Goal: Task Accomplishment & Management: Use online tool/utility

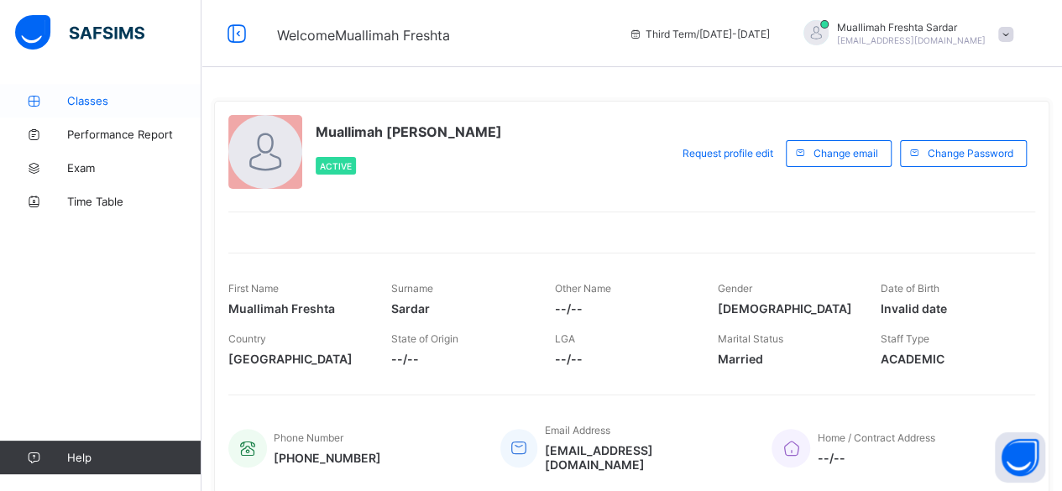
click at [107, 97] on span "Classes" at bounding box center [134, 100] width 134 height 13
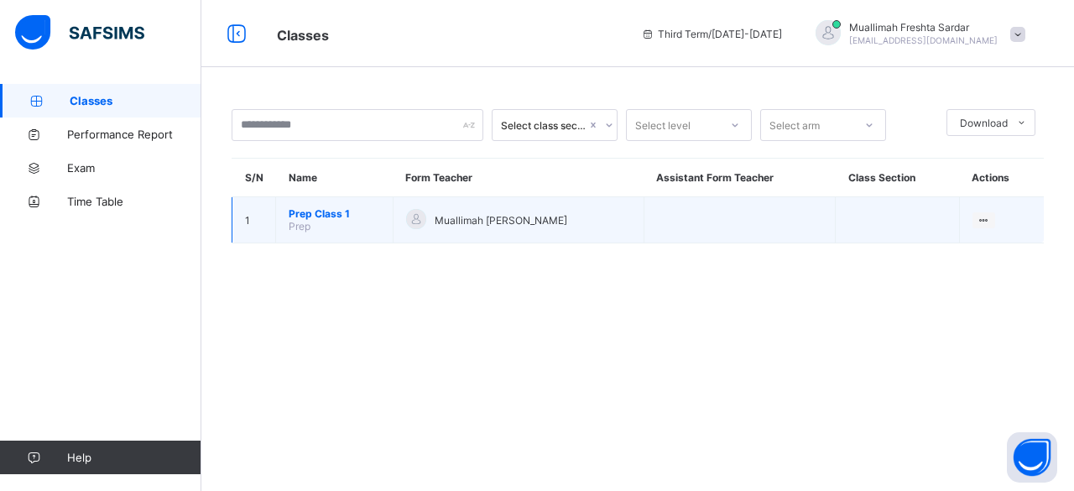
click at [339, 213] on span "Prep Class 1" at bounding box center [334, 213] width 91 height 13
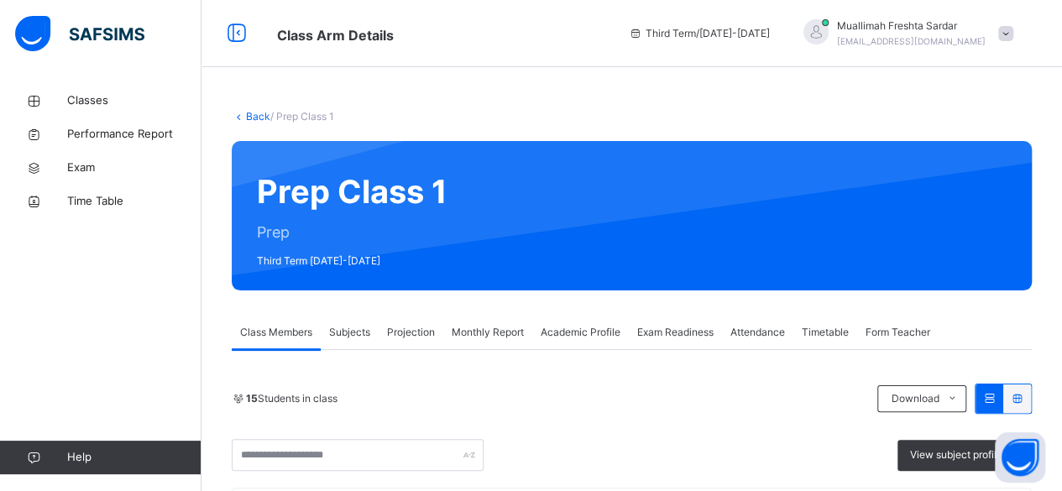
click at [410, 331] on span "Projection" at bounding box center [411, 332] width 48 height 15
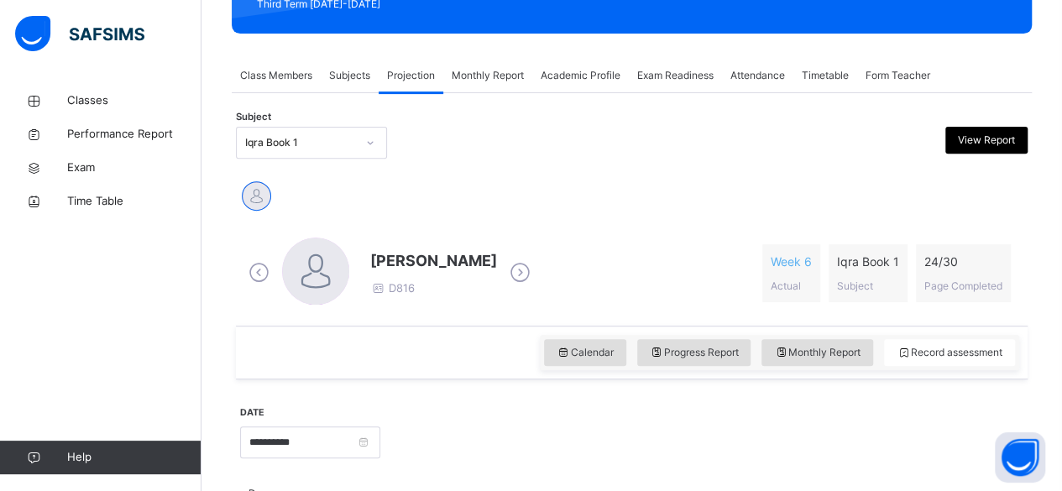
scroll to position [262, 0]
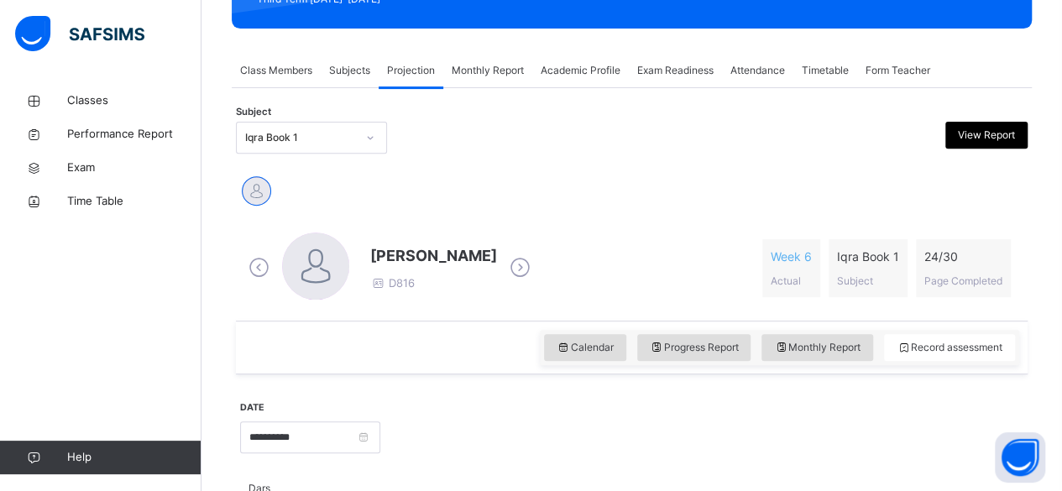
click at [781, 61] on div "Attendance" at bounding box center [757, 71] width 71 height 34
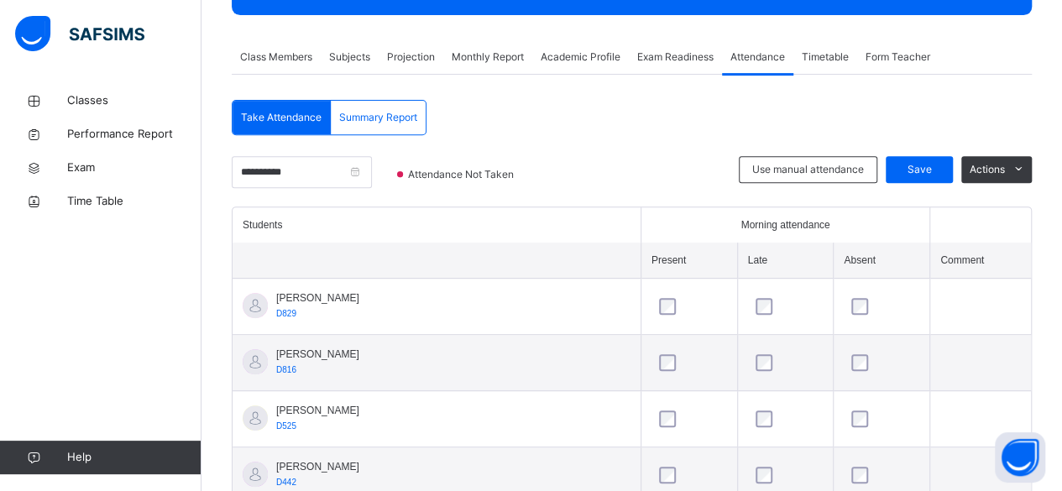
scroll to position [277, 0]
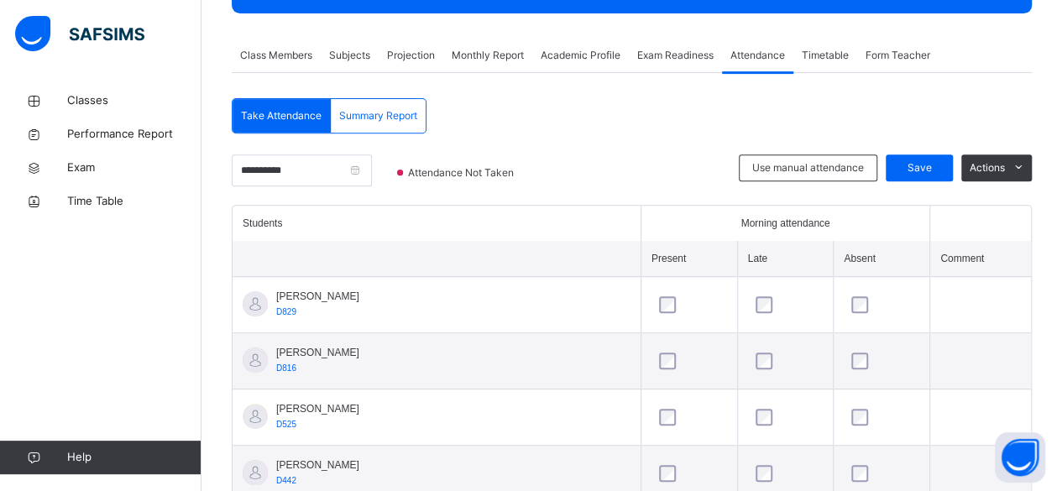
click at [405, 55] on span "Projection" at bounding box center [411, 55] width 48 height 15
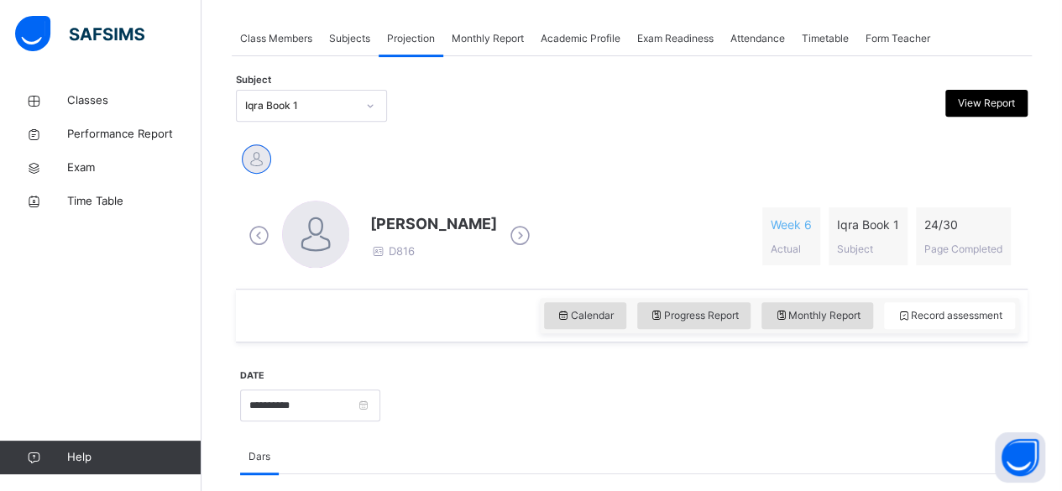
scroll to position [295, 0]
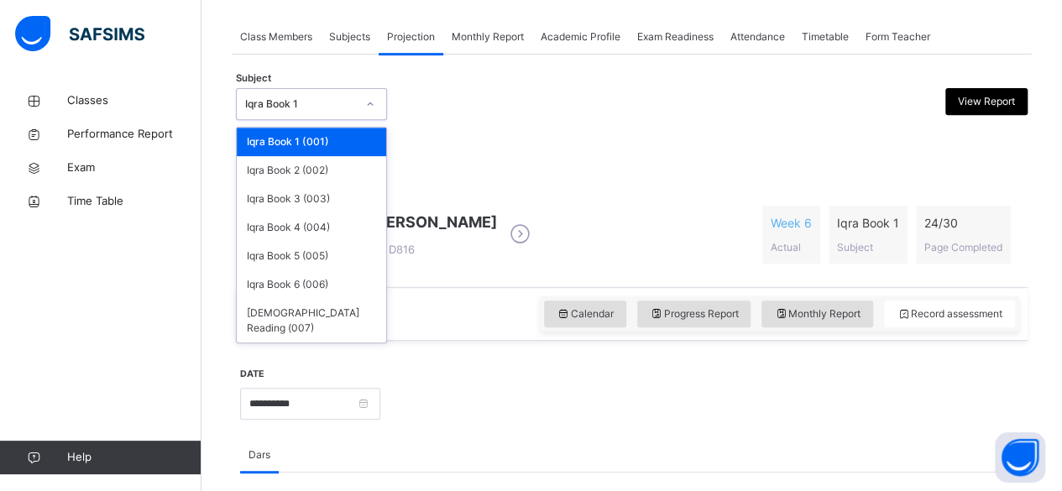
click at [322, 112] on div "Iqra Book 1" at bounding box center [296, 104] width 118 height 26
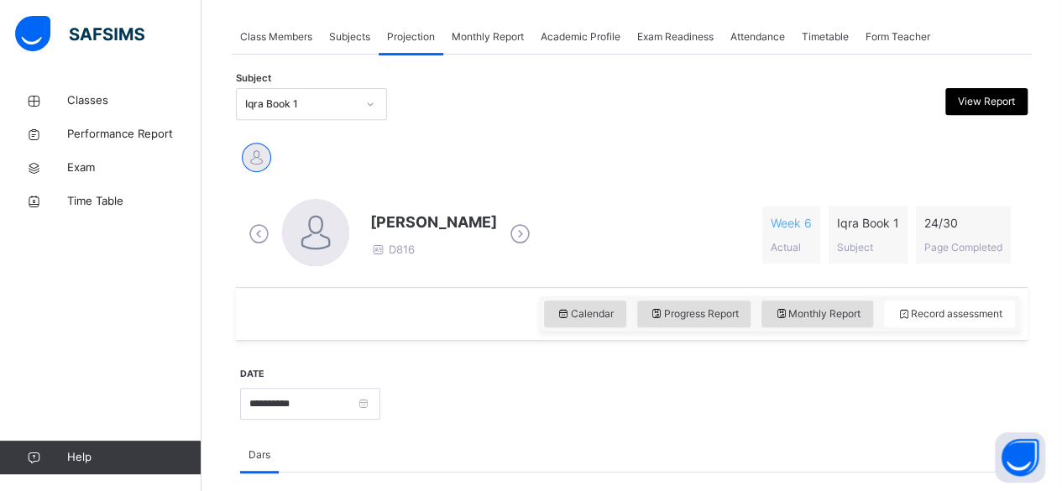
click at [605, 164] on div "[PERSON_NAME]" at bounding box center [631, 159] width 783 height 37
click at [566, 112] on div at bounding box center [531, 104] width 191 height 32
click at [497, 45] on div "Monthly Report" at bounding box center [487, 37] width 89 height 34
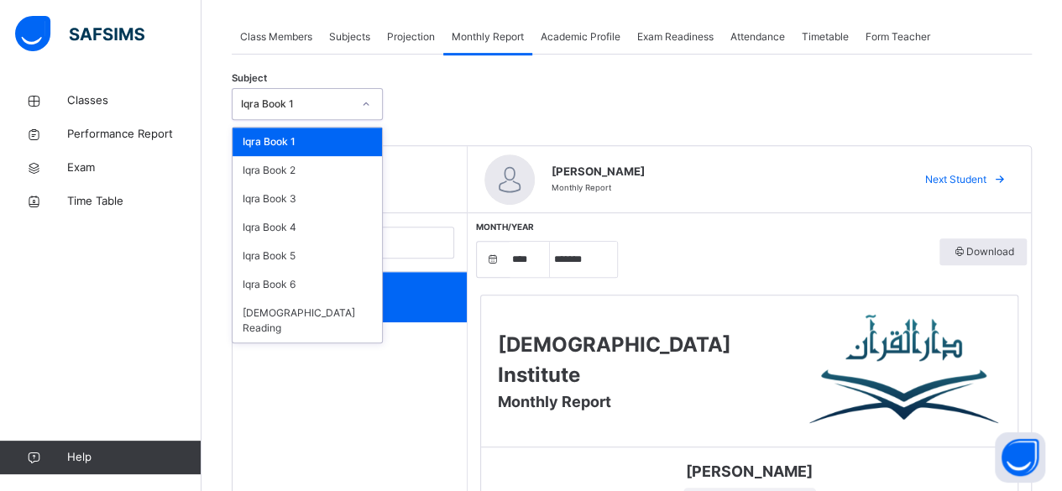
click at [341, 105] on div "Iqra Book 1" at bounding box center [296, 104] width 111 height 15
click at [319, 254] on div "Iqra Book 5" at bounding box center [307, 256] width 149 height 29
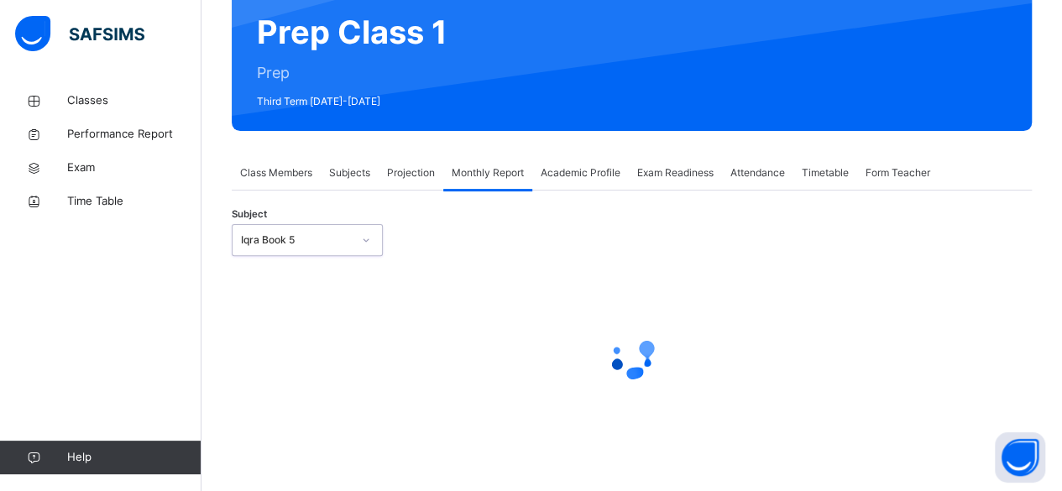
scroll to position [159, 0]
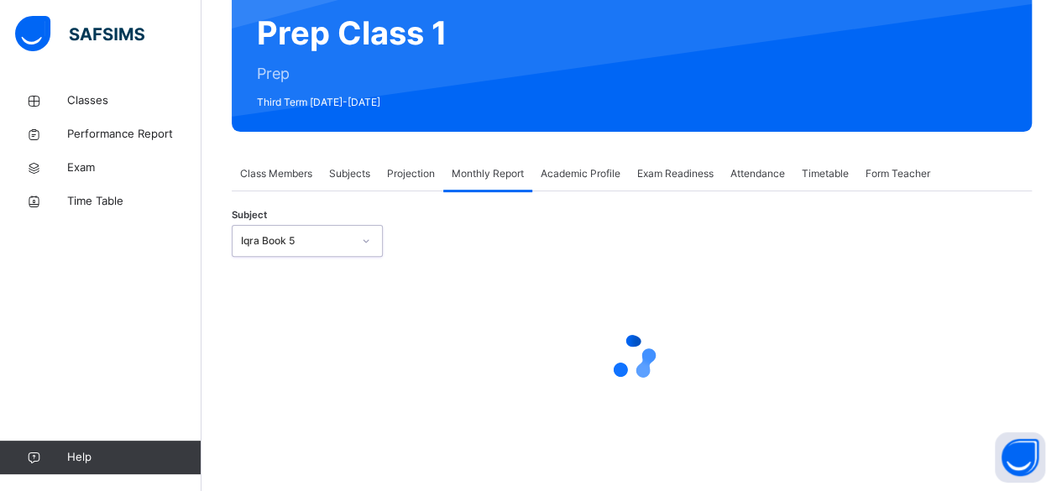
select select "****"
select select "*"
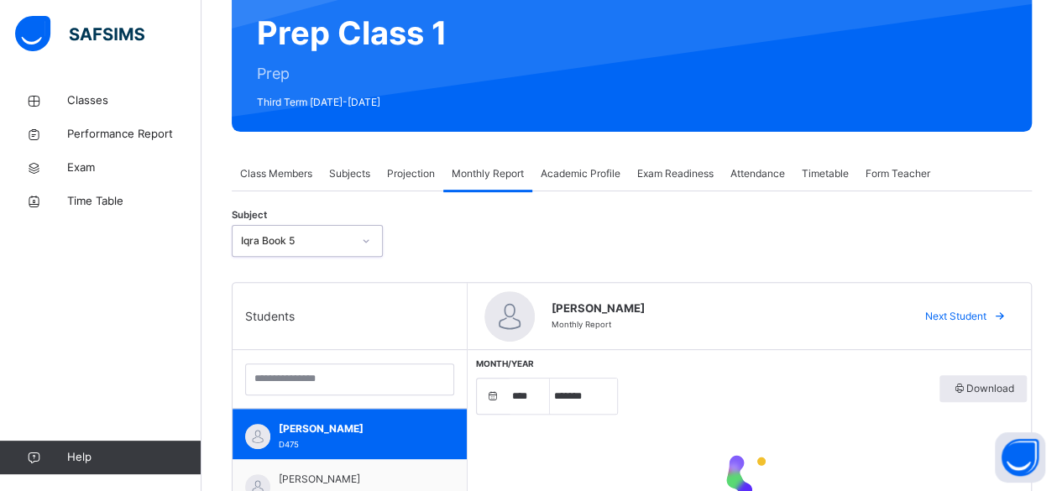
scroll to position [295, 0]
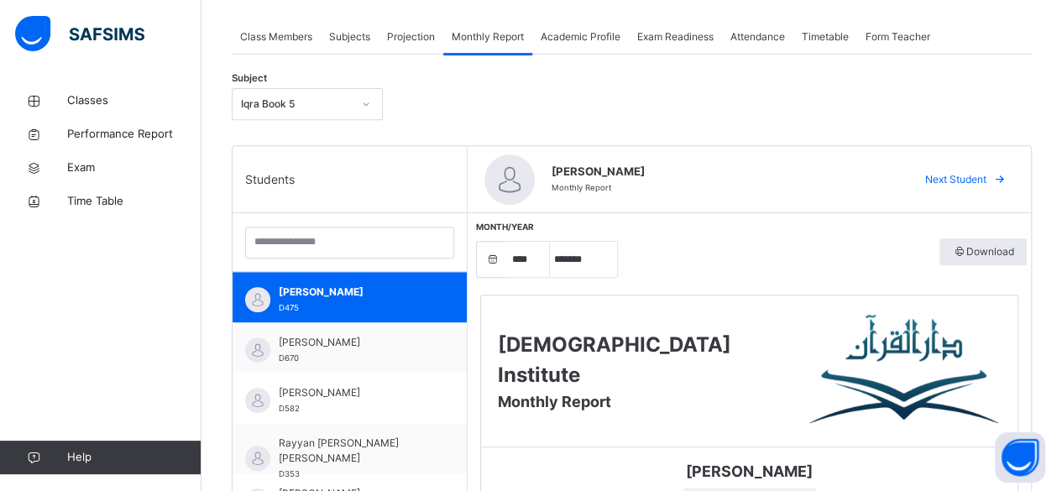
click at [418, 34] on span "Projection" at bounding box center [411, 36] width 48 height 15
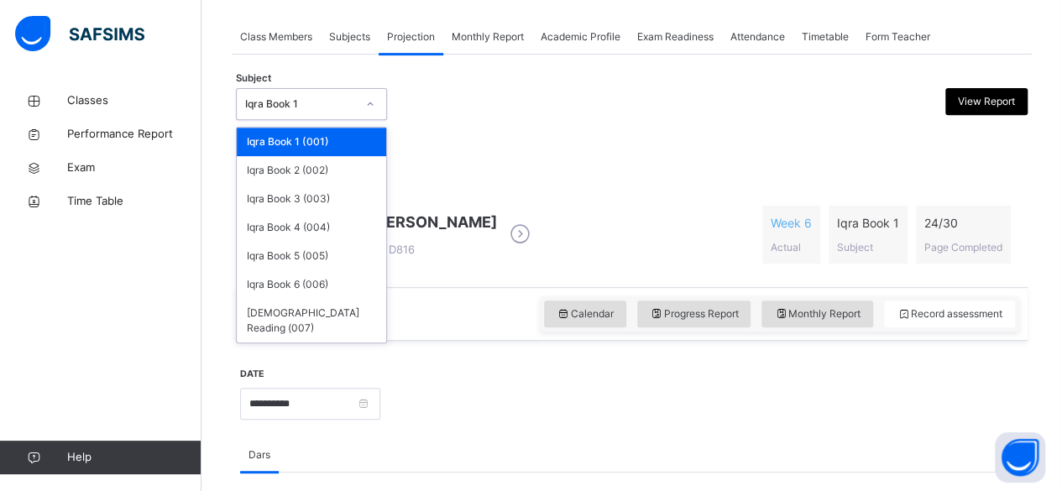
click at [355, 105] on div at bounding box center [370, 104] width 32 height 30
click at [321, 259] on div "Iqra Book 5 (005)" at bounding box center [311, 256] width 149 height 29
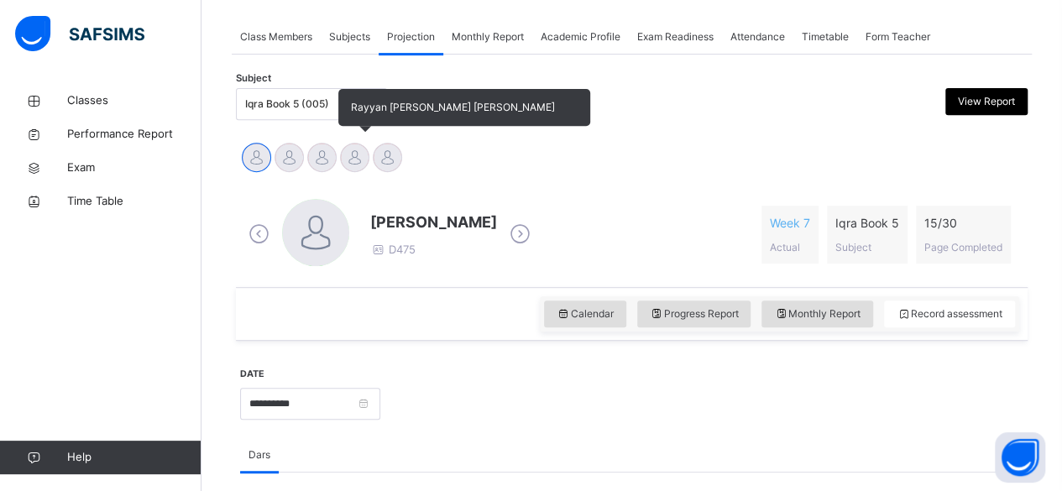
click at [365, 155] on div at bounding box center [354, 157] width 29 height 29
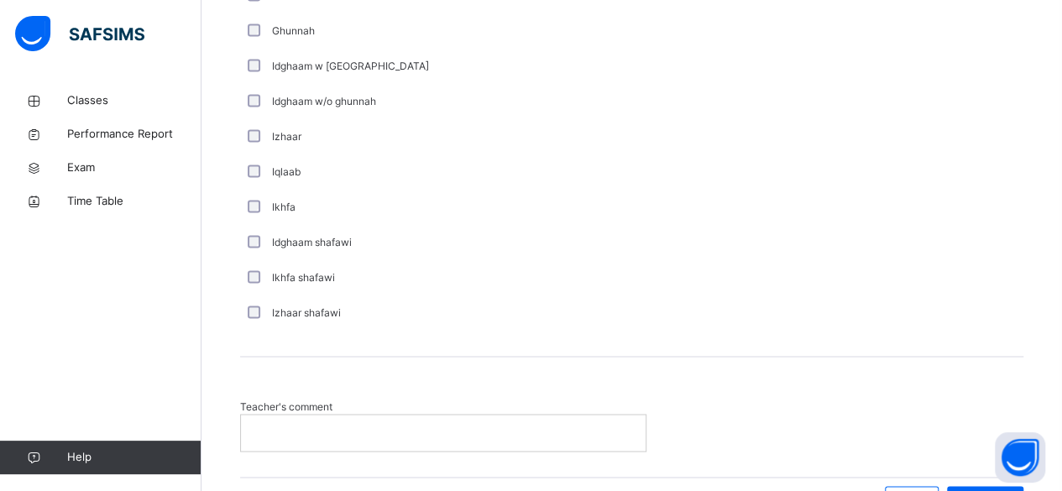
scroll to position [1236, 0]
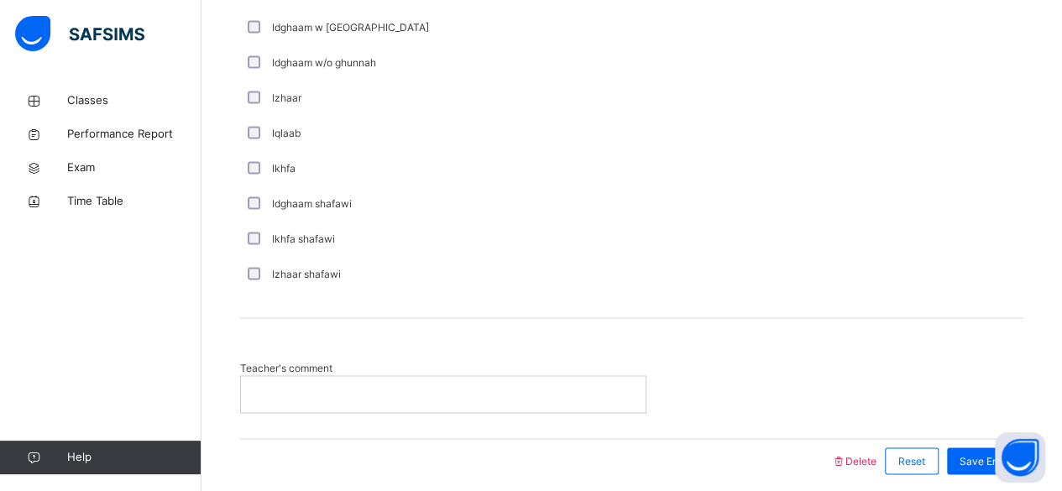
click at [329, 388] on p at bounding box center [443, 393] width 379 height 15
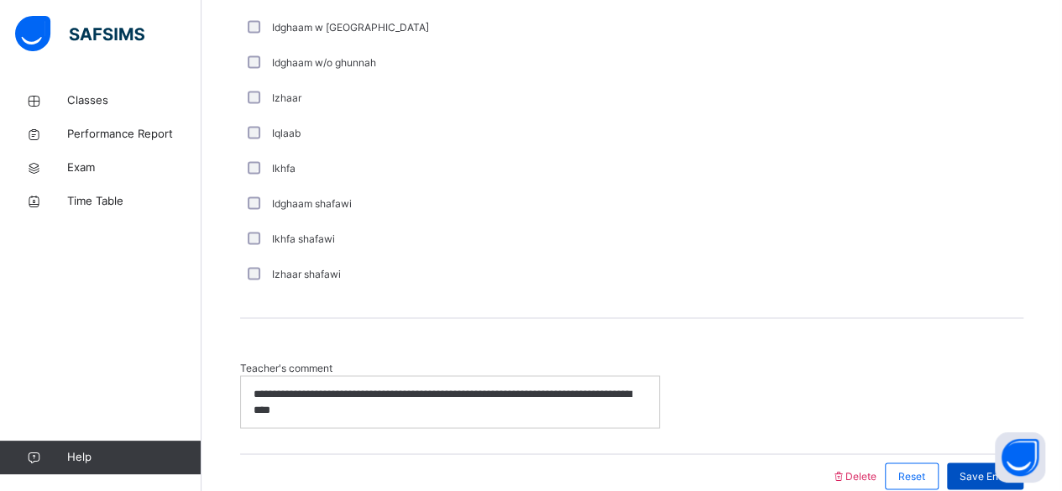
click at [970, 478] on div "Save Entry" at bounding box center [985, 476] width 76 height 27
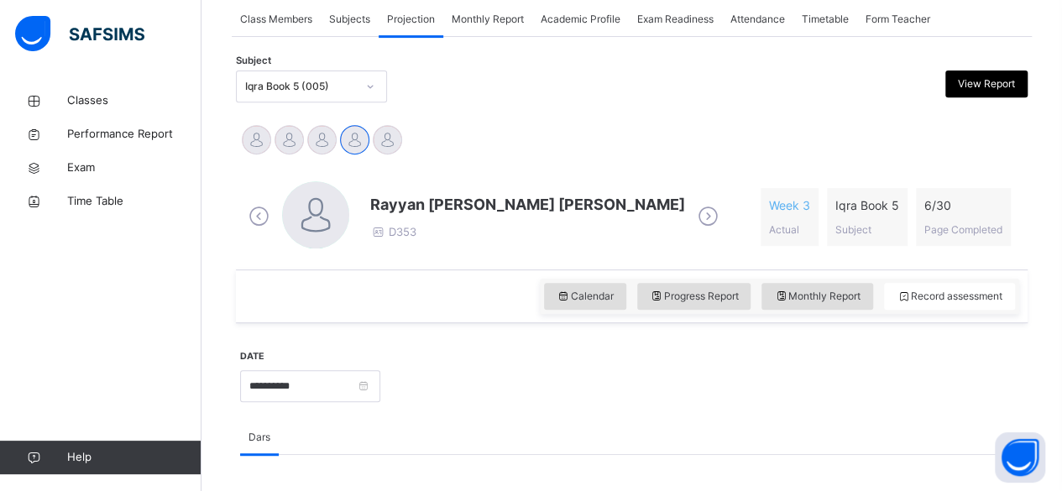
scroll to position [312, 0]
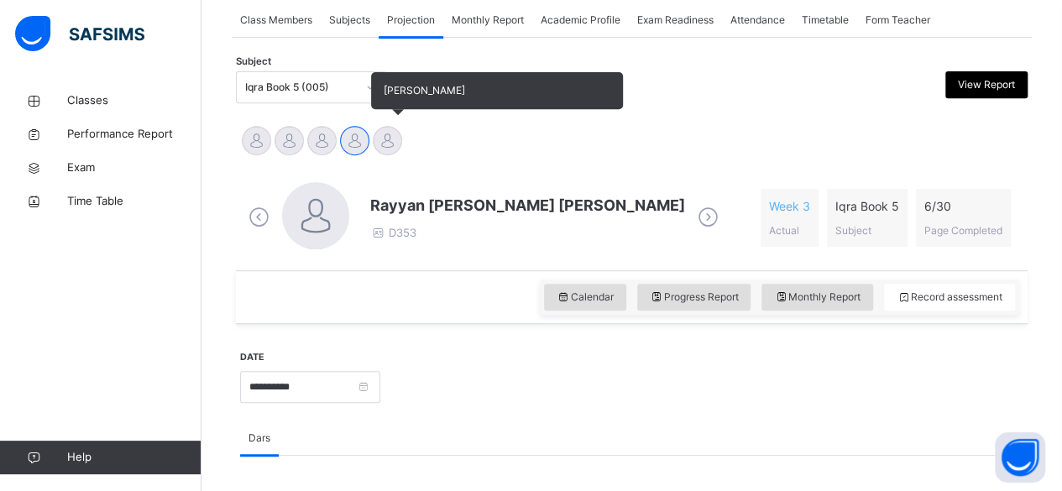
click at [378, 135] on div at bounding box center [387, 140] width 29 height 29
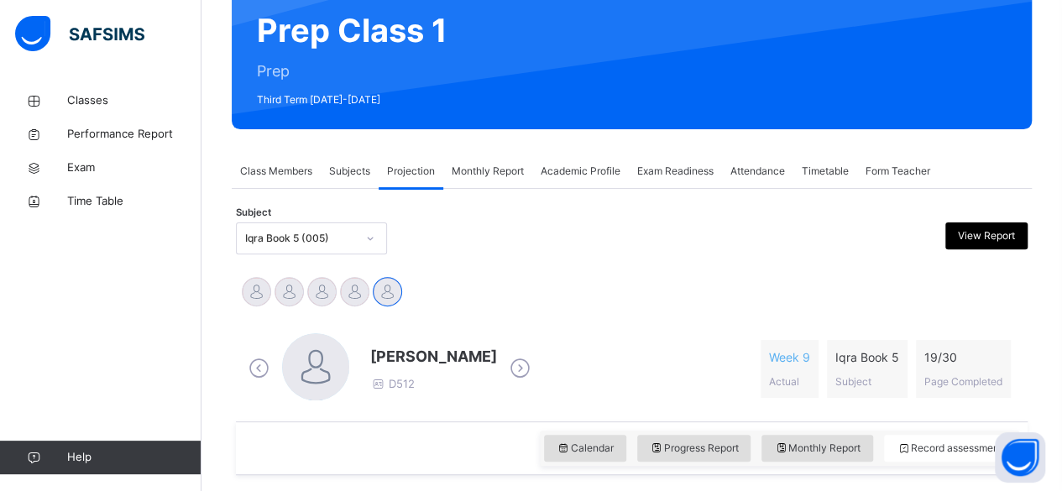
scroll to position [27, 0]
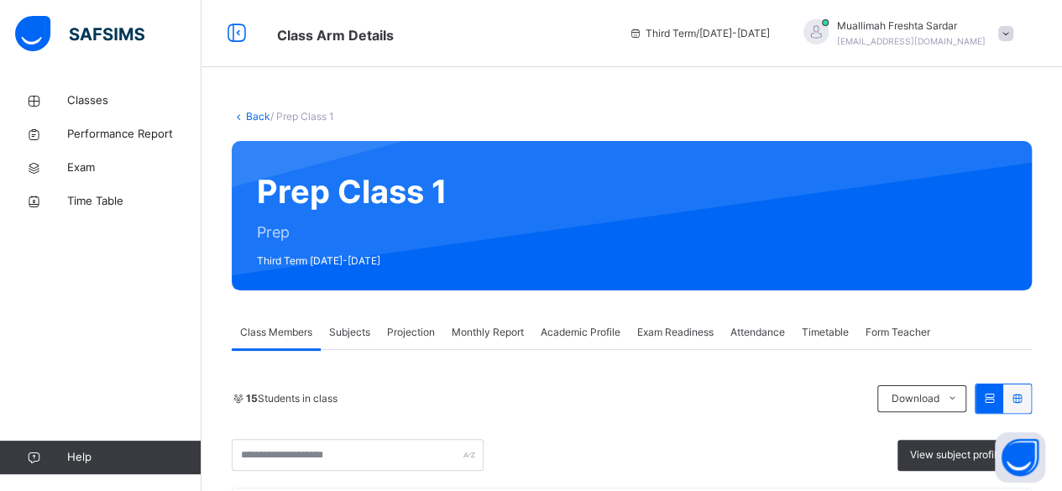
click at [403, 336] on span "Projection" at bounding box center [411, 332] width 48 height 15
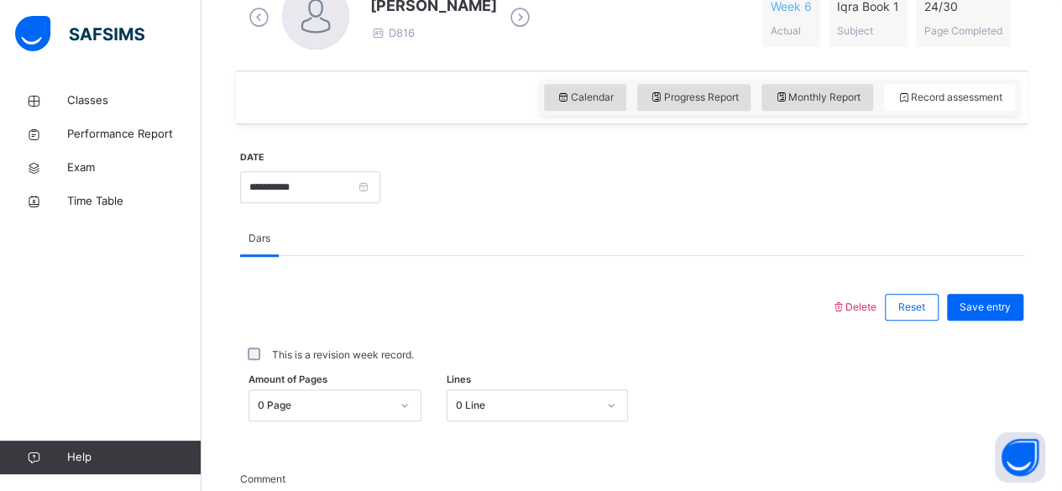
scroll to position [322, 0]
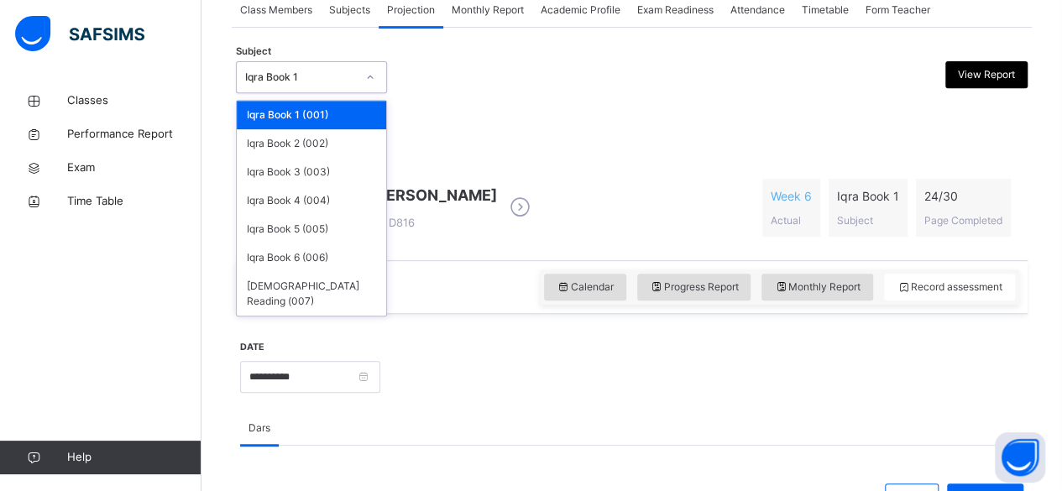
click at [337, 72] on div "Iqra Book 1" at bounding box center [300, 77] width 111 height 15
click at [316, 227] on div "Iqra Book 5 (005)" at bounding box center [311, 229] width 149 height 29
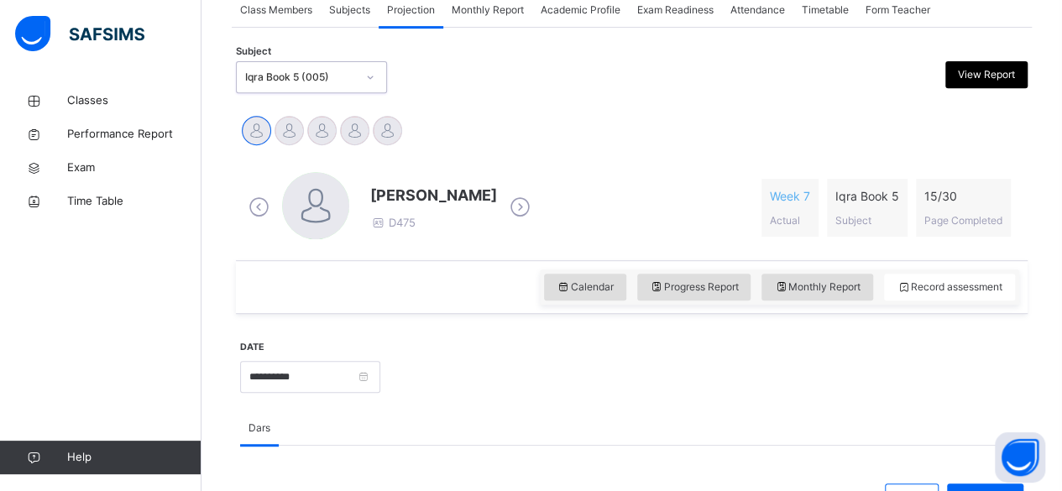
scroll to position [388, 0]
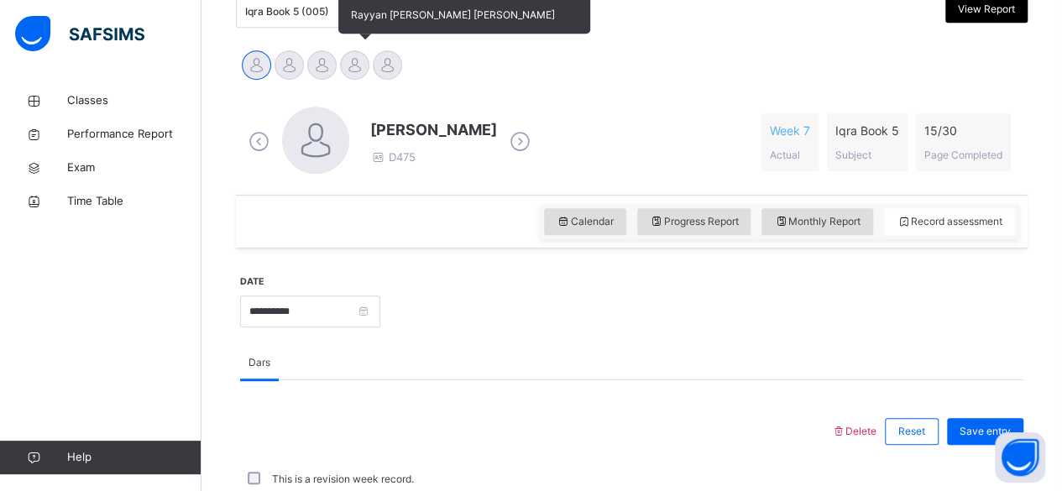
click at [351, 62] on div at bounding box center [354, 64] width 29 height 29
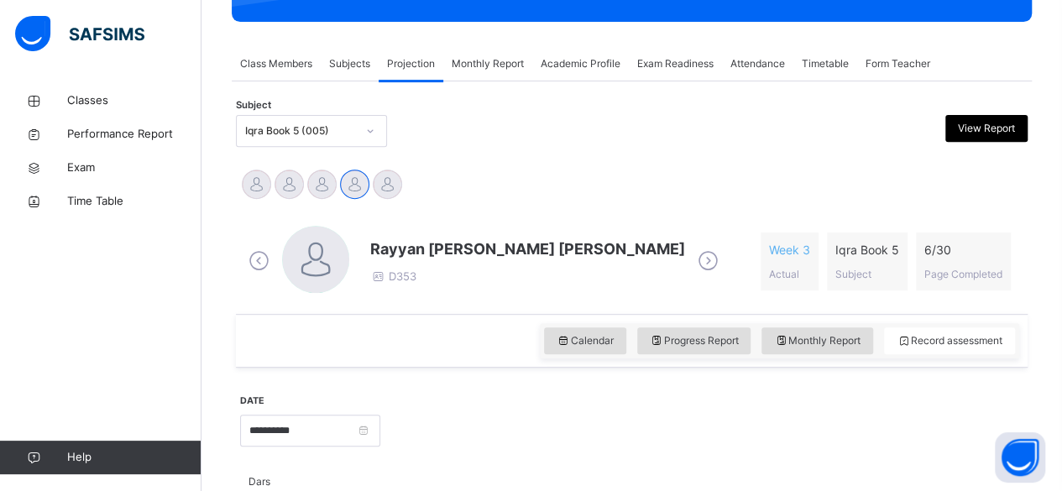
scroll to position [257, 0]
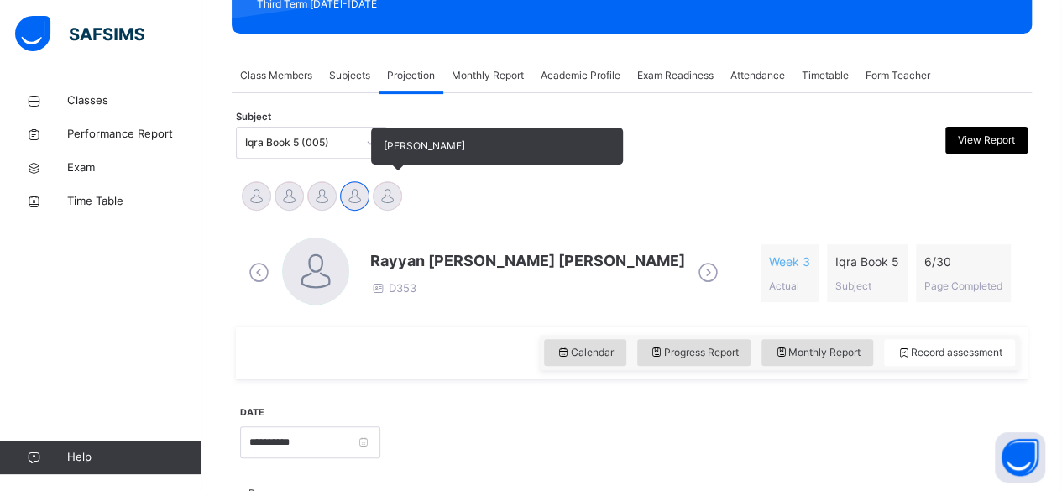
click at [390, 191] on div at bounding box center [387, 195] width 29 height 29
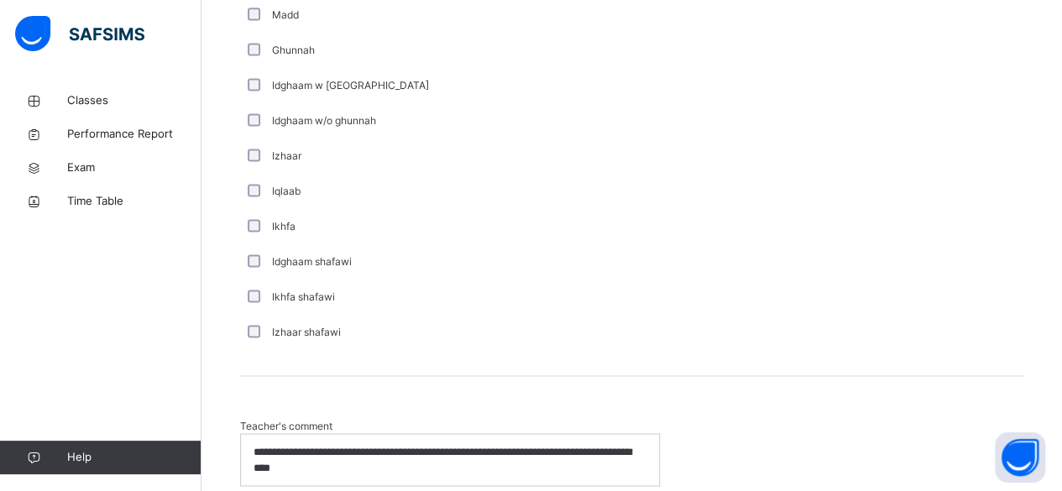
scroll to position [1282, 0]
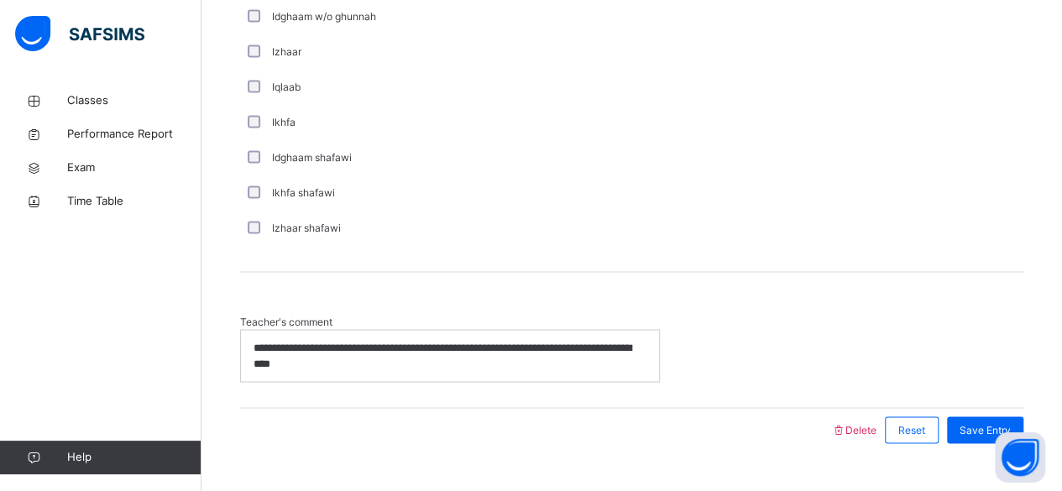
click at [380, 360] on p "**********" at bounding box center [451, 355] width 394 height 31
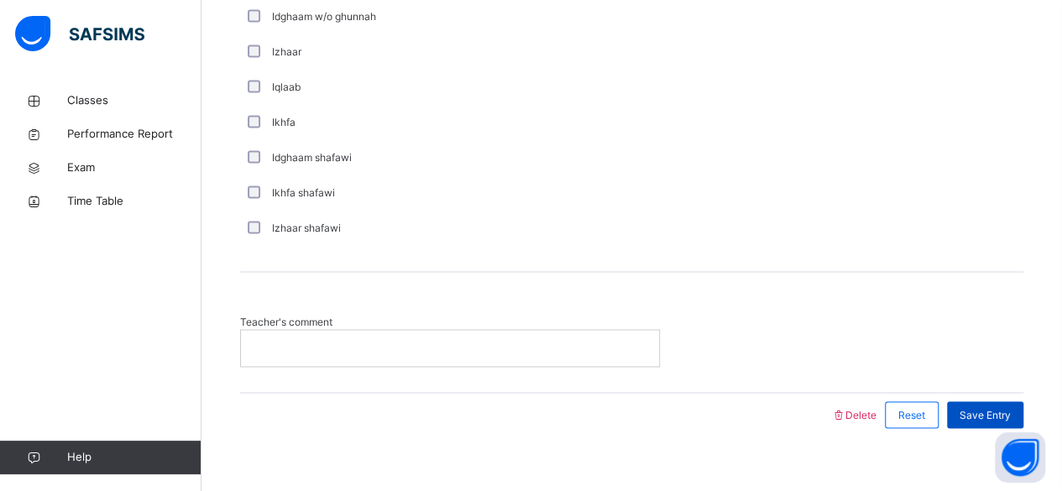
click at [1011, 407] on span "Save Entry" at bounding box center [984, 414] width 51 height 15
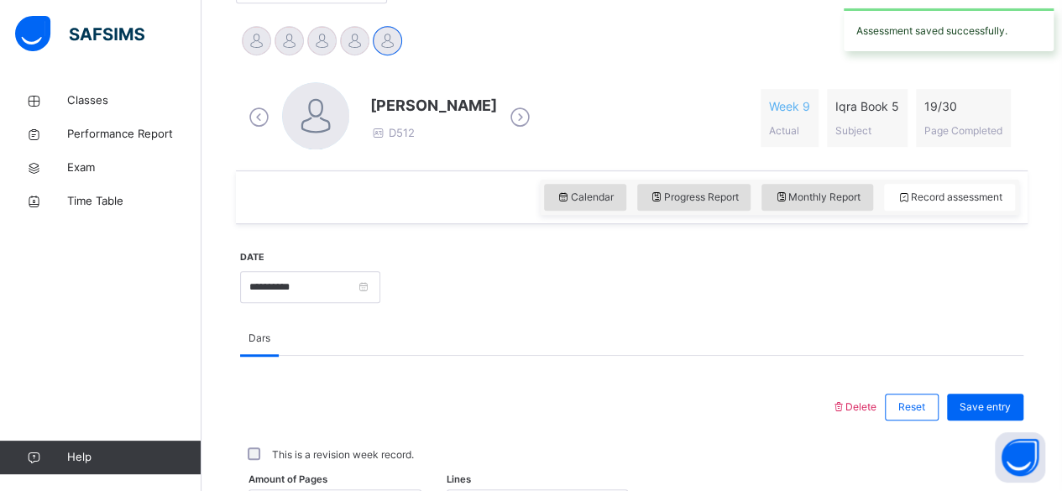
scroll to position [410, 0]
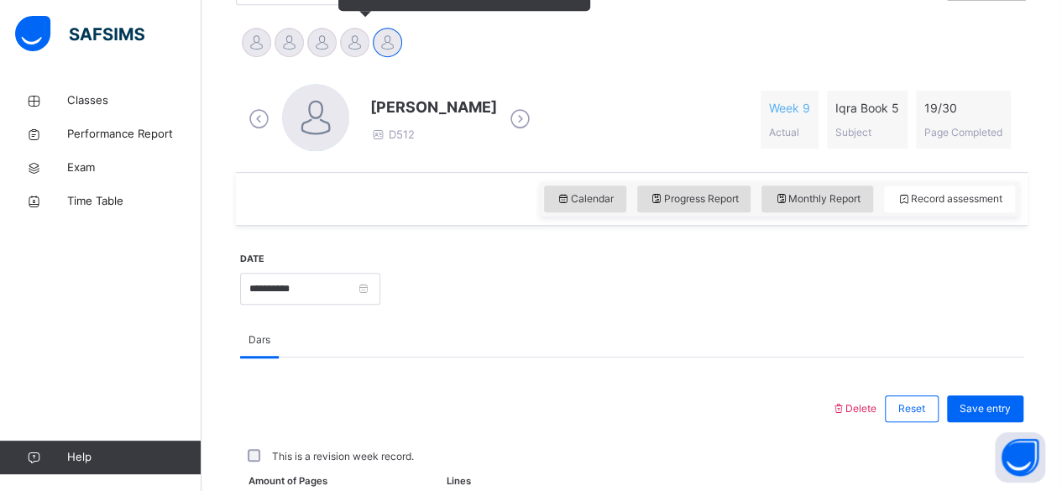
click at [363, 49] on div at bounding box center [354, 42] width 29 height 29
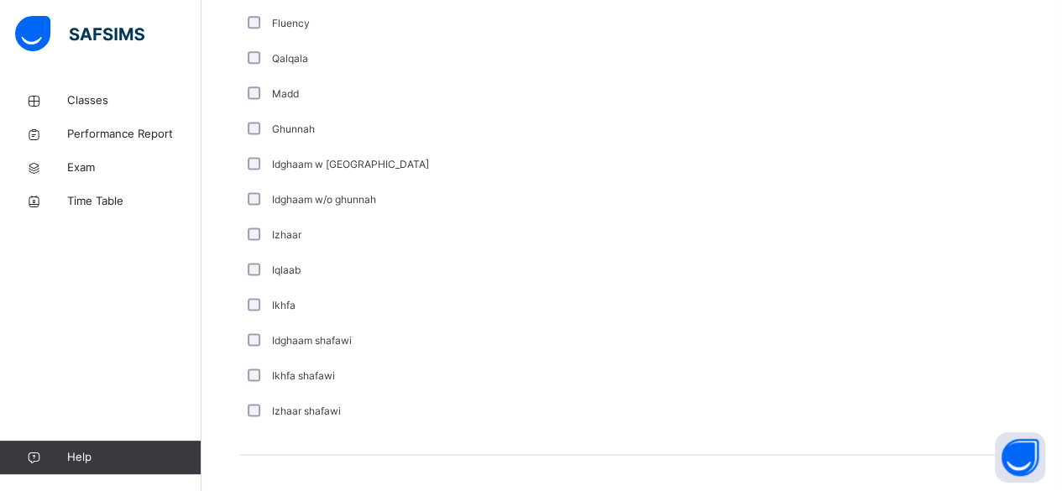
scroll to position [1299, 0]
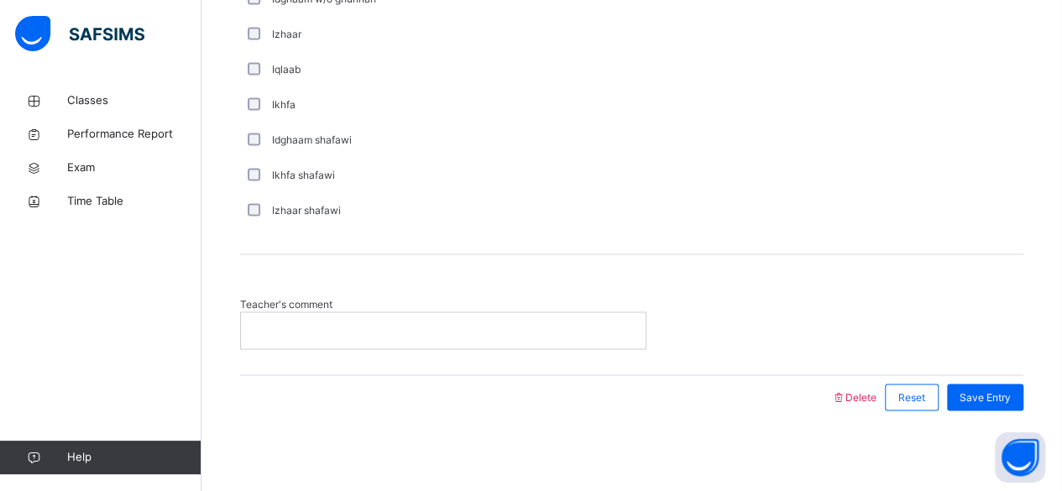
click at [339, 329] on p at bounding box center [443, 329] width 379 height 15
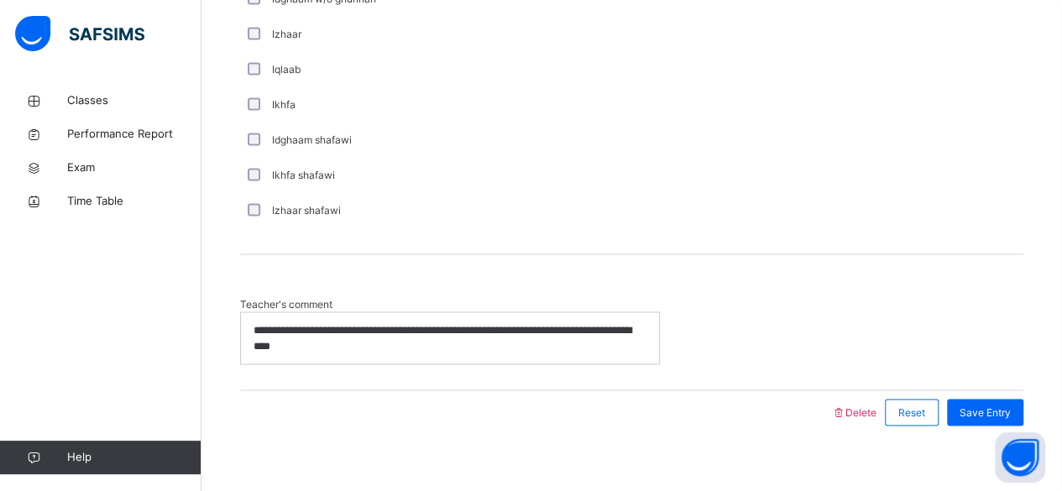
scroll to position [0, 0]
click at [1001, 405] on span "Save Entry" at bounding box center [984, 412] width 51 height 15
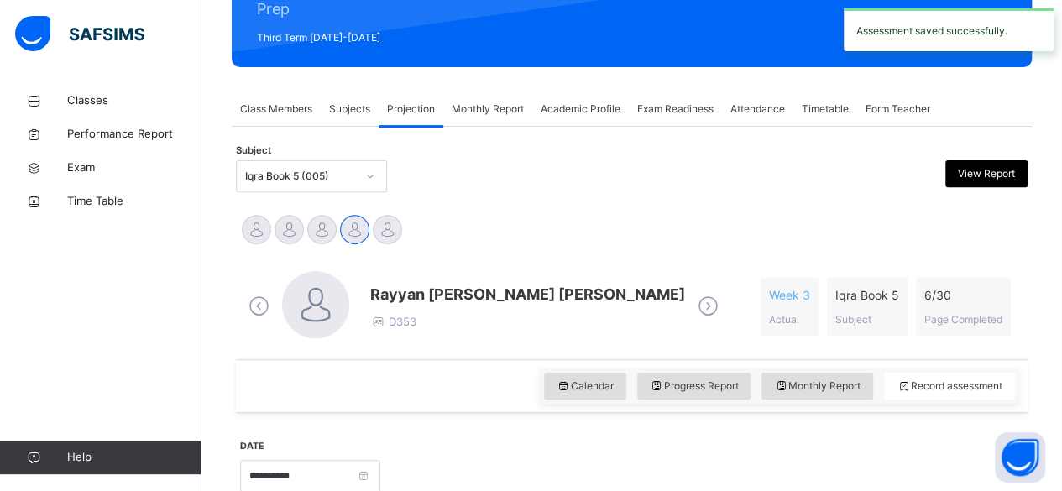
scroll to position [224, 0]
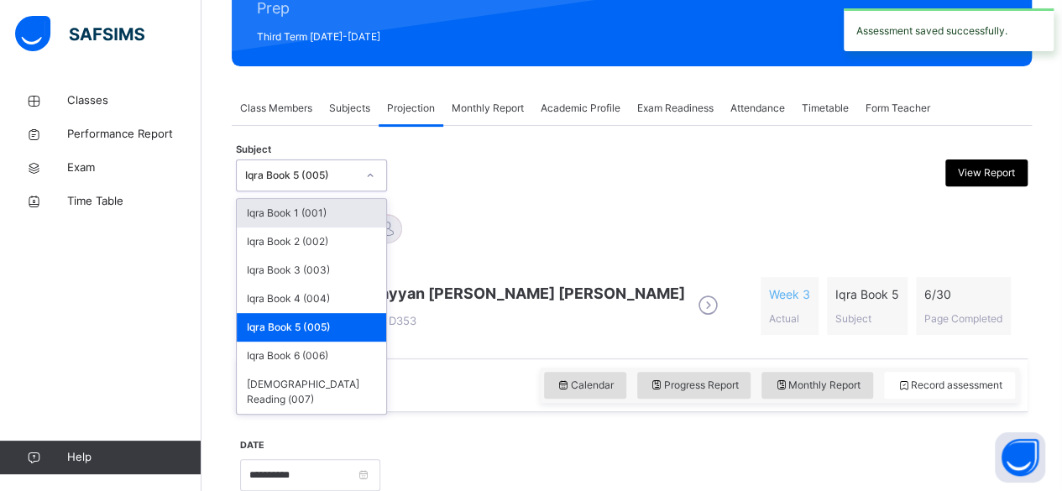
click at [301, 178] on div "Iqra Book 5 (005)" at bounding box center [300, 175] width 111 height 15
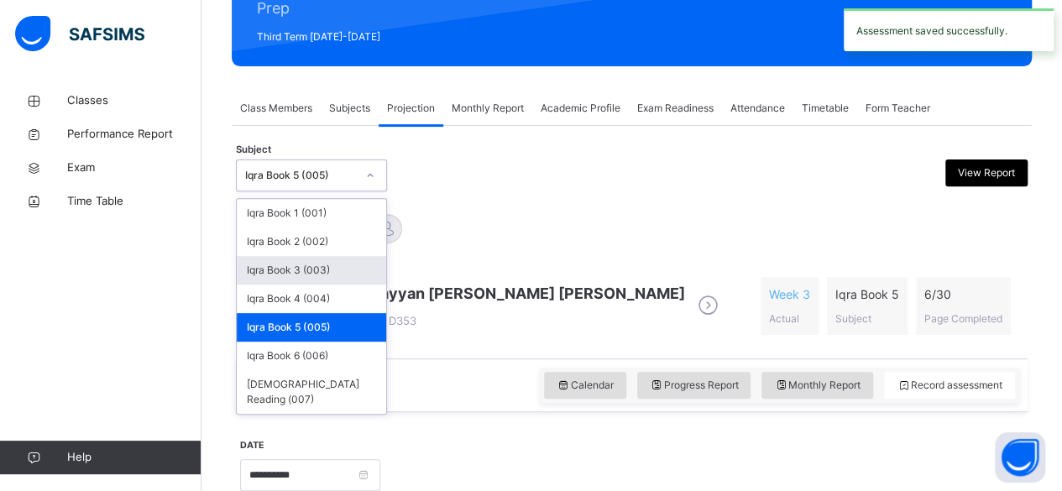
click at [297, 268] on div "Iqra Book 3 (003)" at bounding box center [311, 270] width 149 height 29
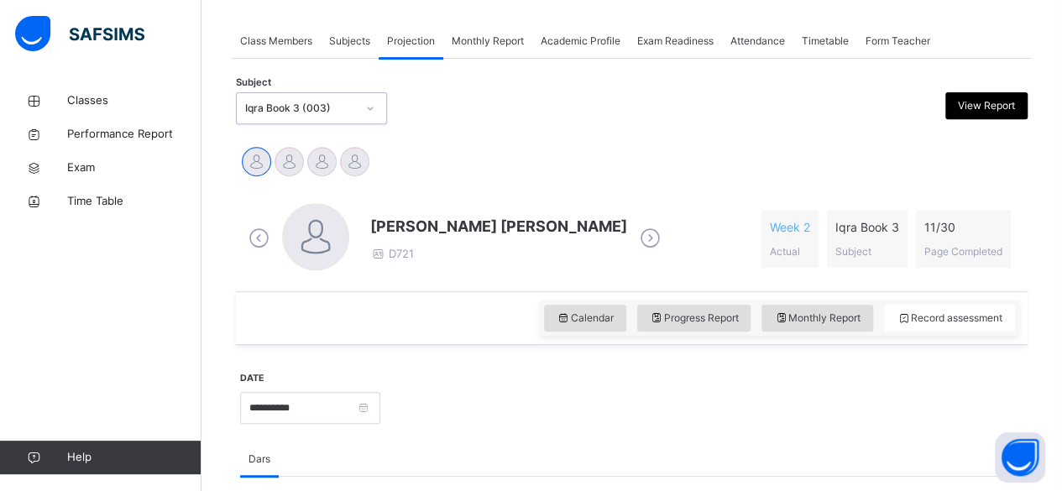
scroll to position [292, 0]
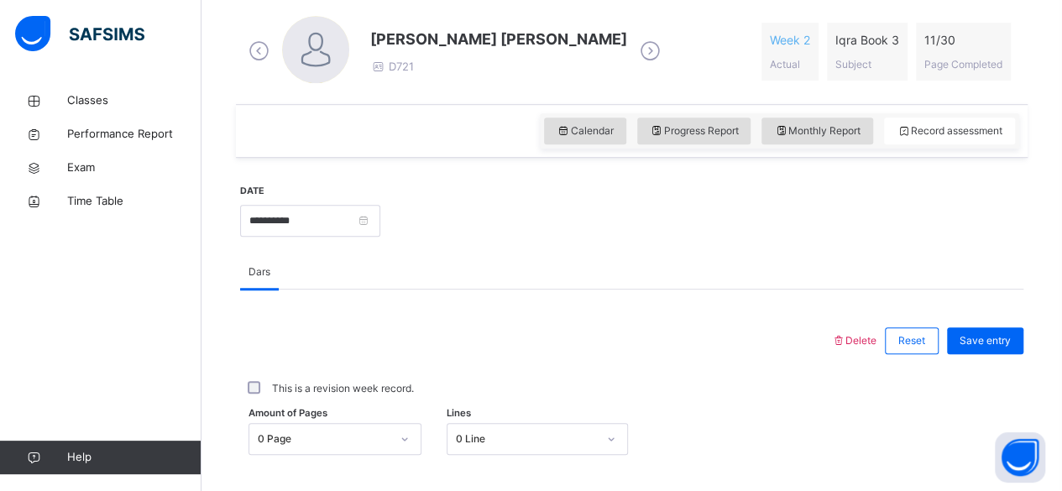
click at [383, 436] on div "0 Page" at bounding box center [334, 439] width 173 height 32
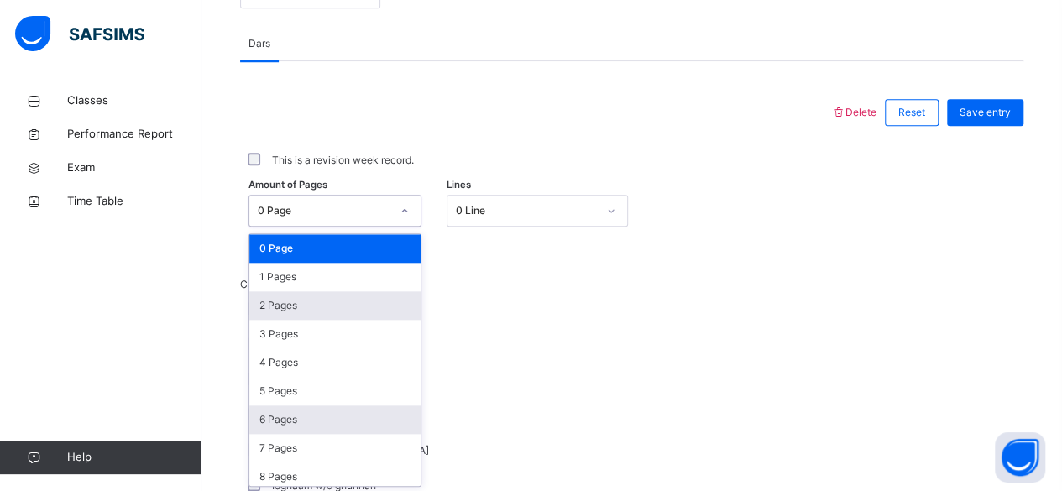
scroll to position [707, 0]
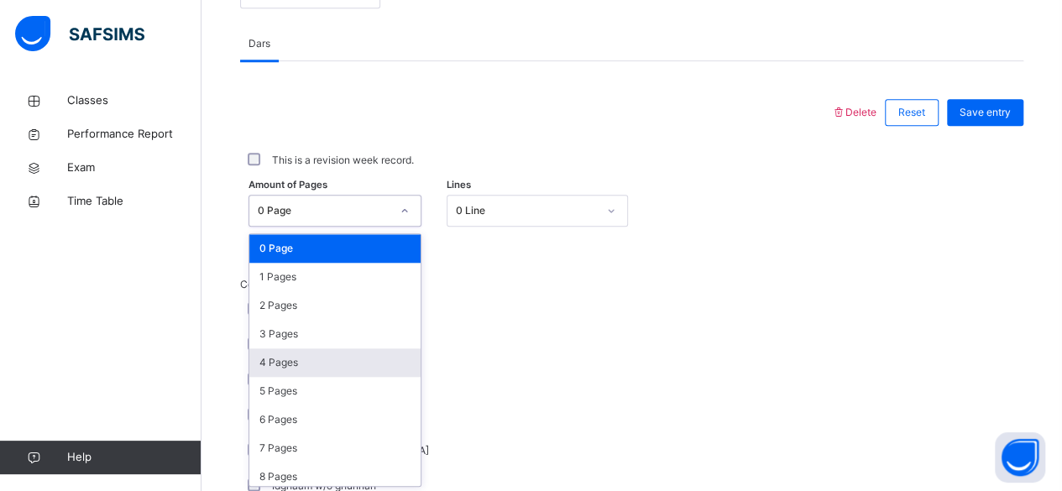
click at [278, 363] on div "4 Pages" at bounding box center [334, 362] width 171 height 29
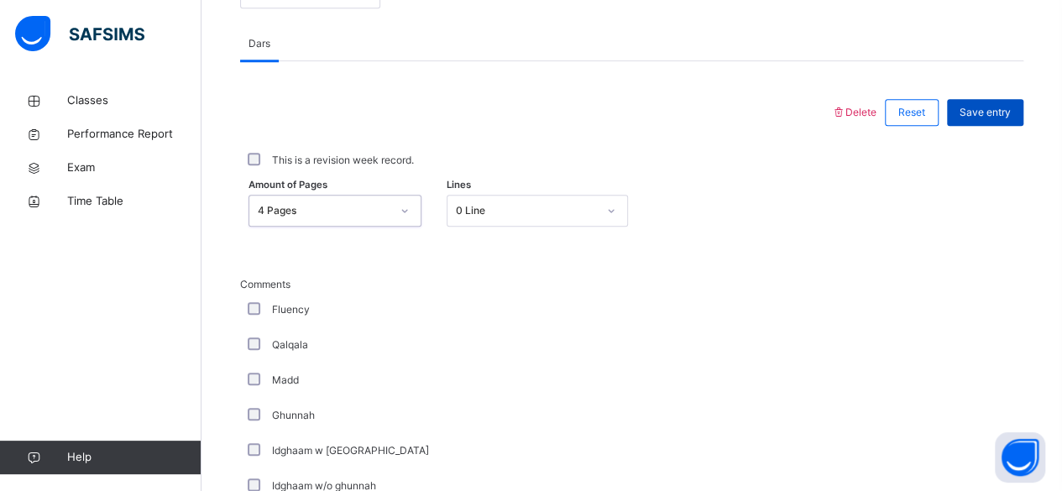
click at [996, 110] on span "Save entry" at bounding box center [984, 112] width 51 height 15
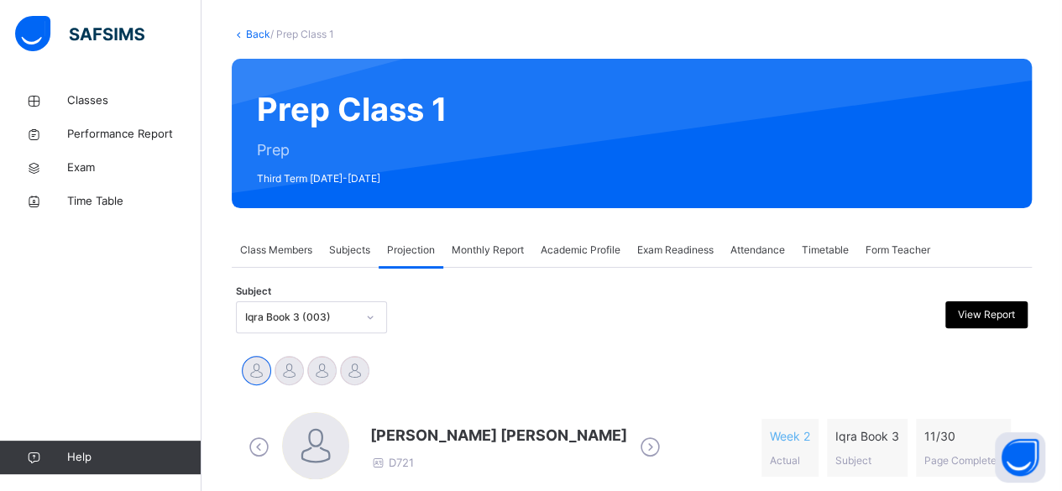
scroll to position [82, 0]
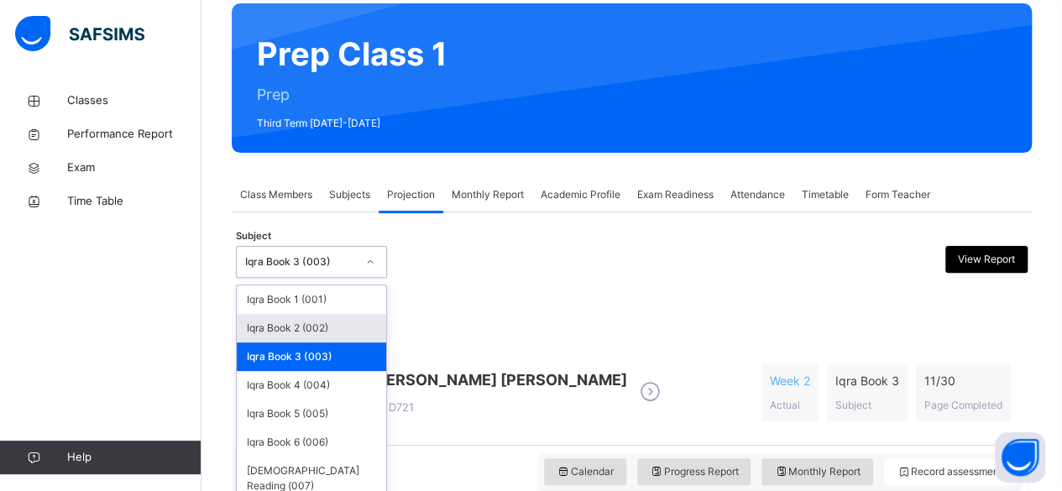
click at [259, 278] on div "option Iqra Book 3 (003), selected. option Iqra Book 2 (002) focused, 2 of 7. 7…" at bounding box center [311, 262] width 151 height 32
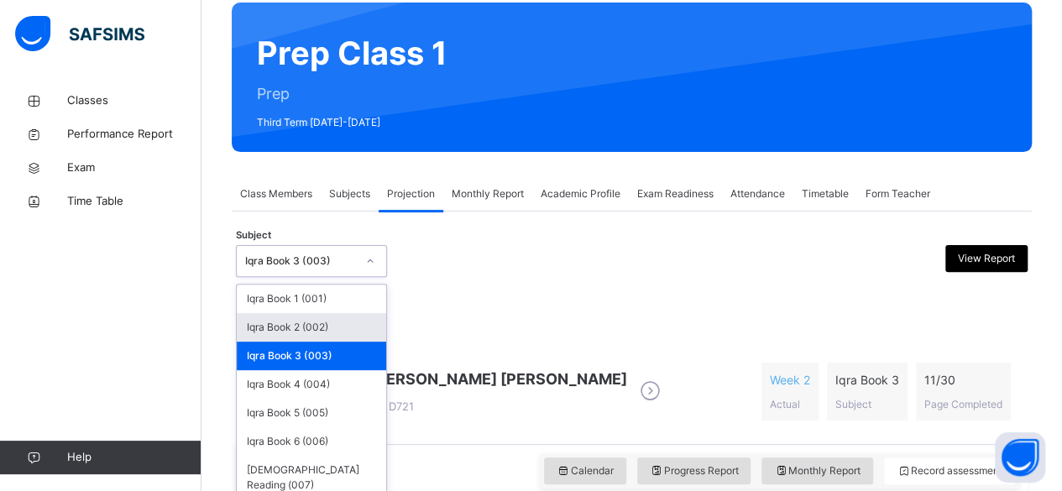
click at [269, 326] on div "Iqra Book 2 (002)" at bounding box center [311, 327] width 149 height 29
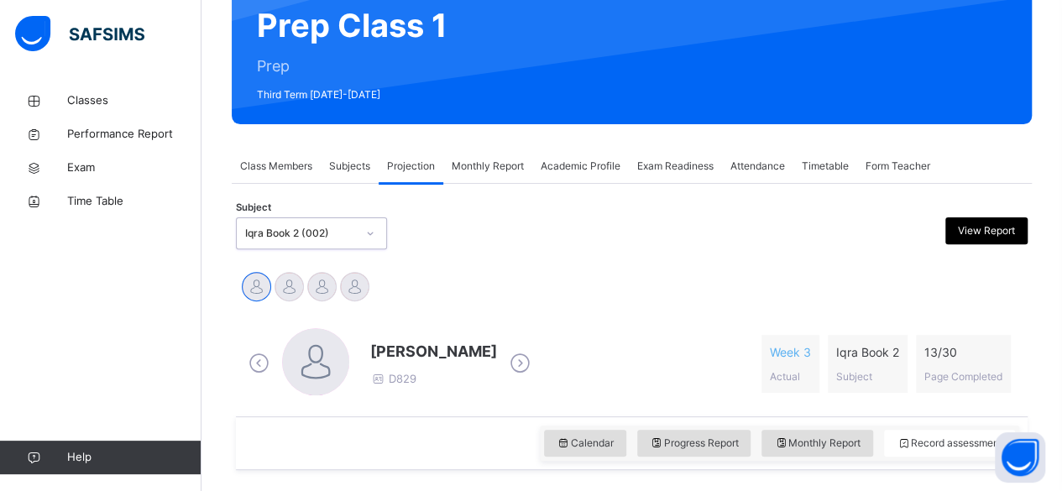
scroll to position [170, 0]
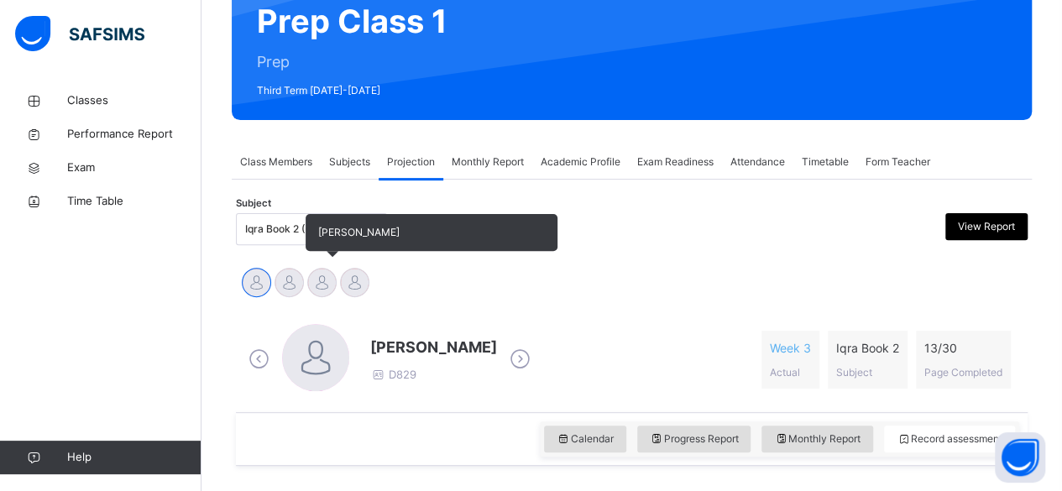
click at [329, 282] on div at bounding box center [321, 282] width 29 height 29
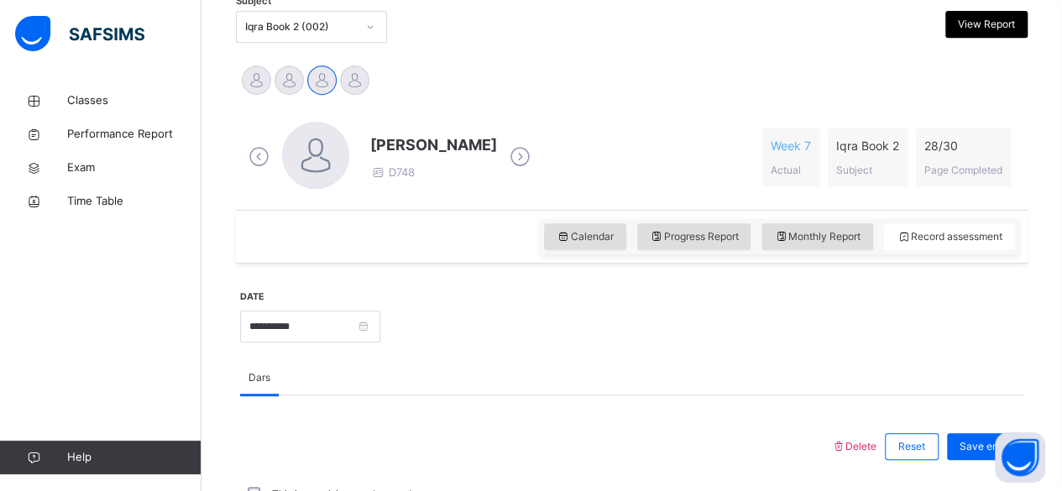
scroll to position [374, 0]
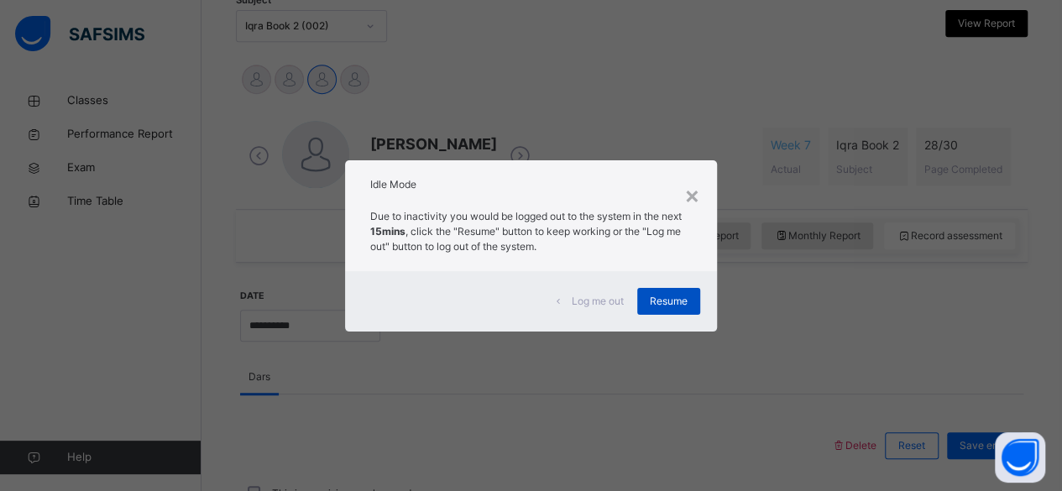
click at [681, 304] on span "Resume" at bounding box center [669, 301] width 38 height 15
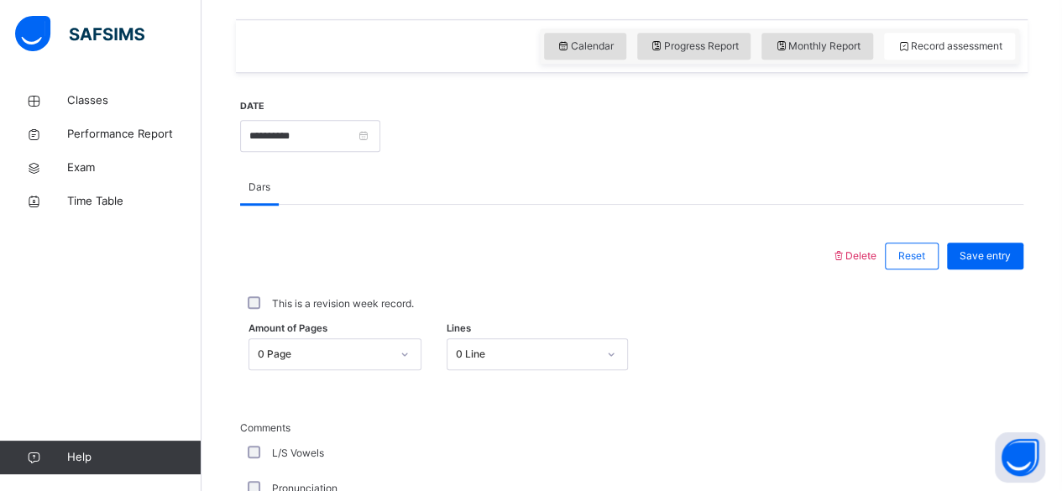
click at [397, 353] on div "0 Page" at bounding box center [334, 354] width 173 height 32
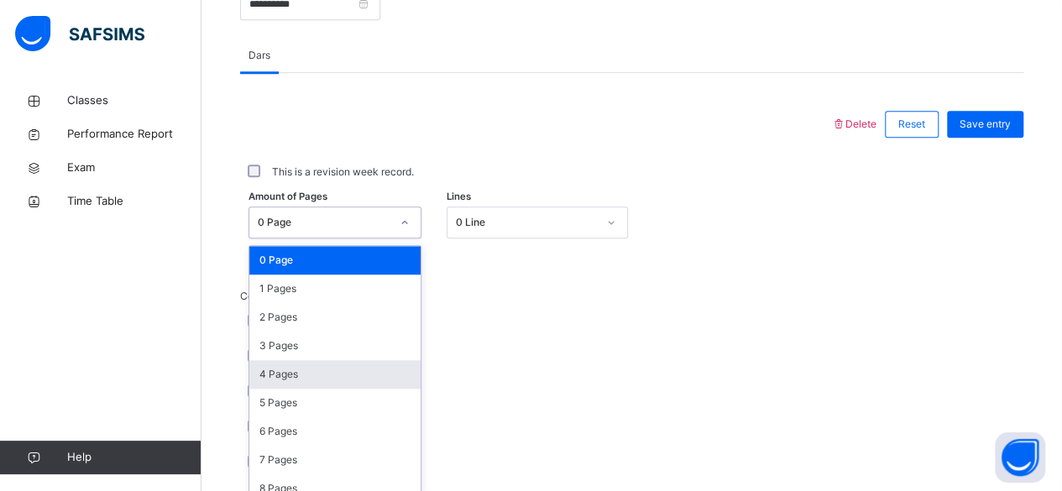
scroll to position [707, 0]
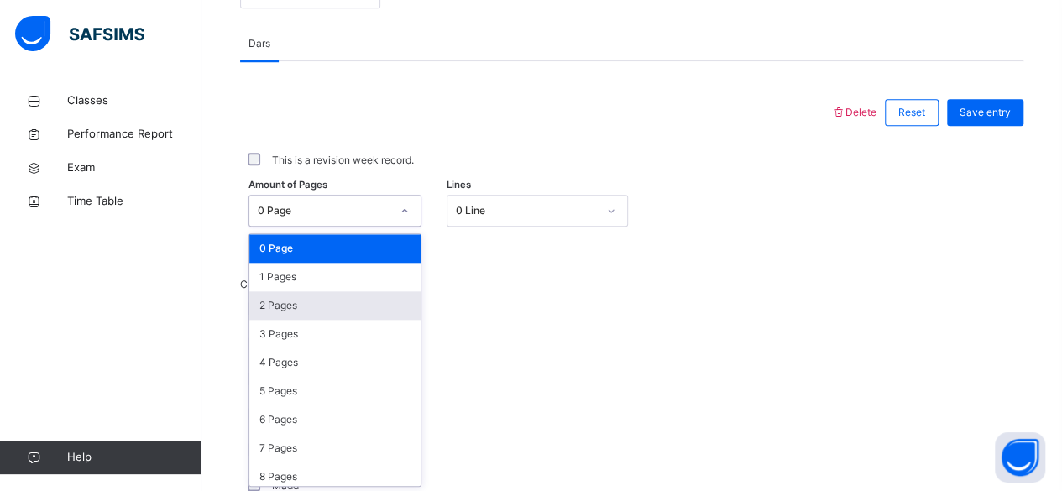
click at [351, 294] on div "2 Pages" at bounding box center [334, 305] width 171 height 29
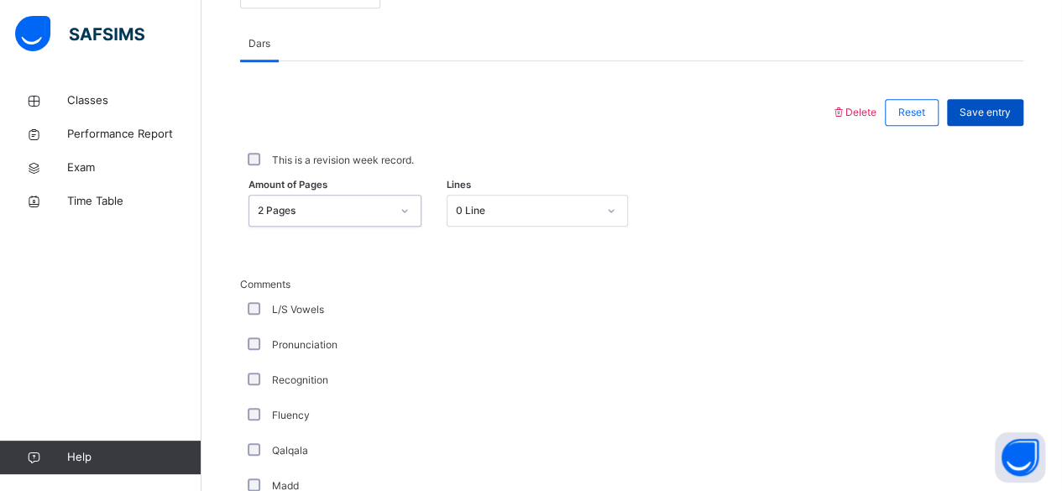
click at [1009, 102] on div "Save entry" at bounding box center [985, 112] width 76 height 27
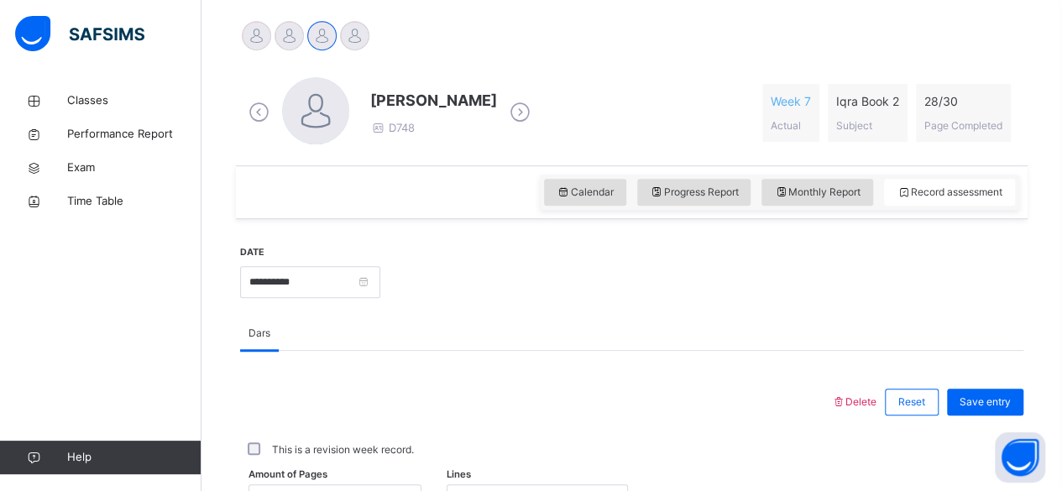
scroll to position [348, 0]
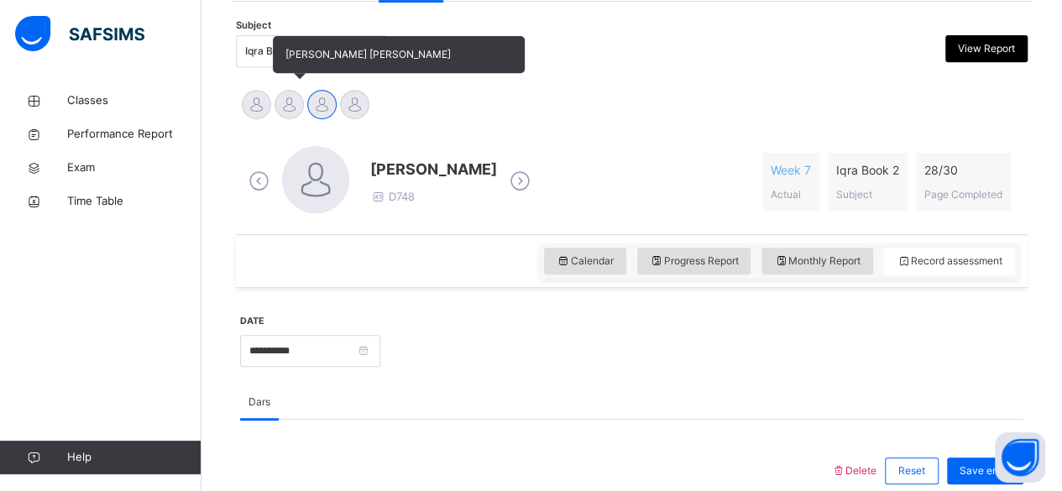
click at [294, 103] on div at bounding box center [288, 104] width 29 height 29
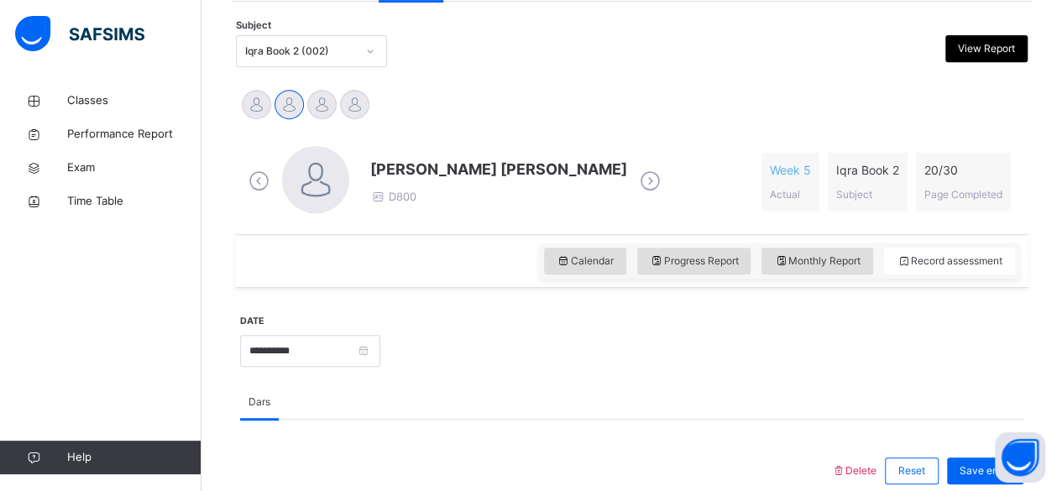
click at [426, 281] on div "Calendar Progress Report Monthly Report Record assessment" at bounding box center [632, 261] width 792 height 54
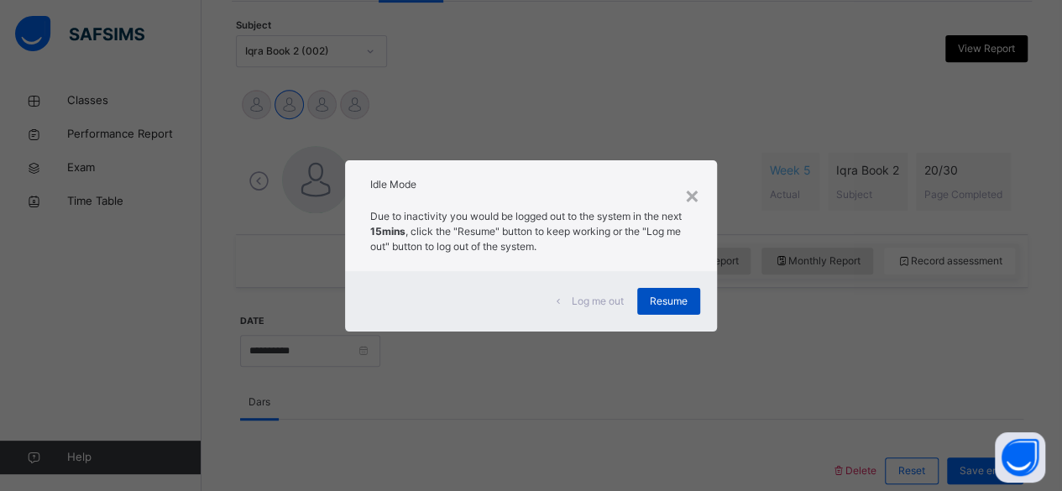
click at [665, 301] on span "Resume" at bounding box center [669, 301] width 38 height 15
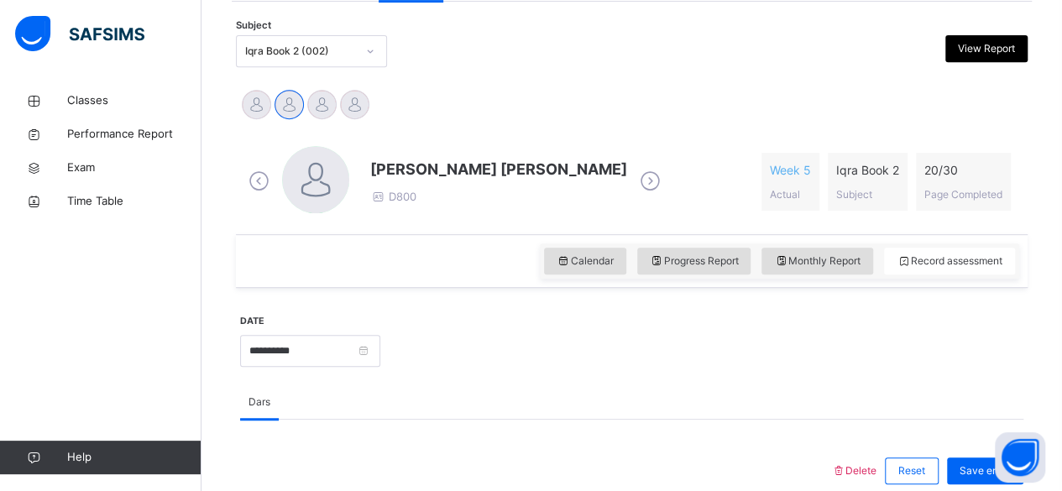
scroll to position [721, 0]
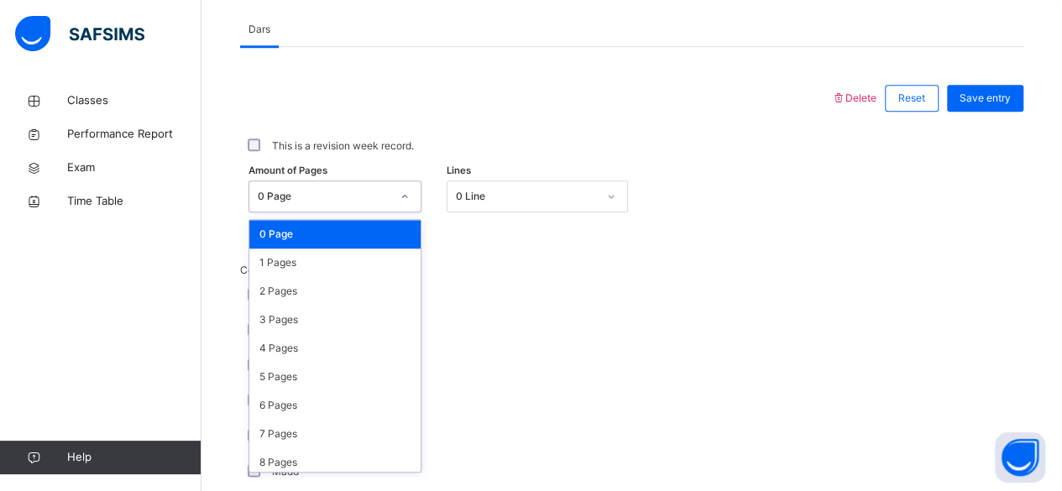
click at [372, 196] on div "0 Page" at bounding box center [324, 196] width 133 height 15
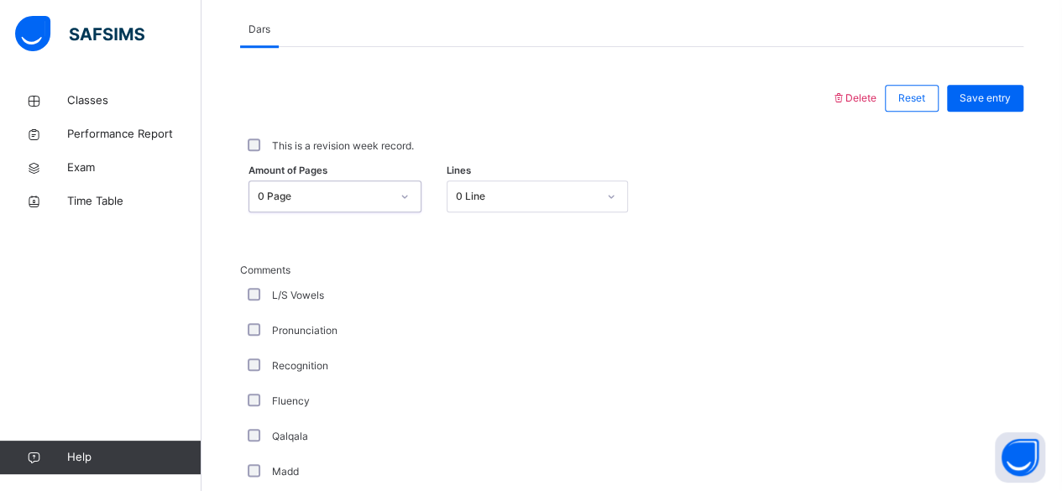
click at [372, 196] on div "0 Page" at bounding box center [324, 196] width 133 height 15
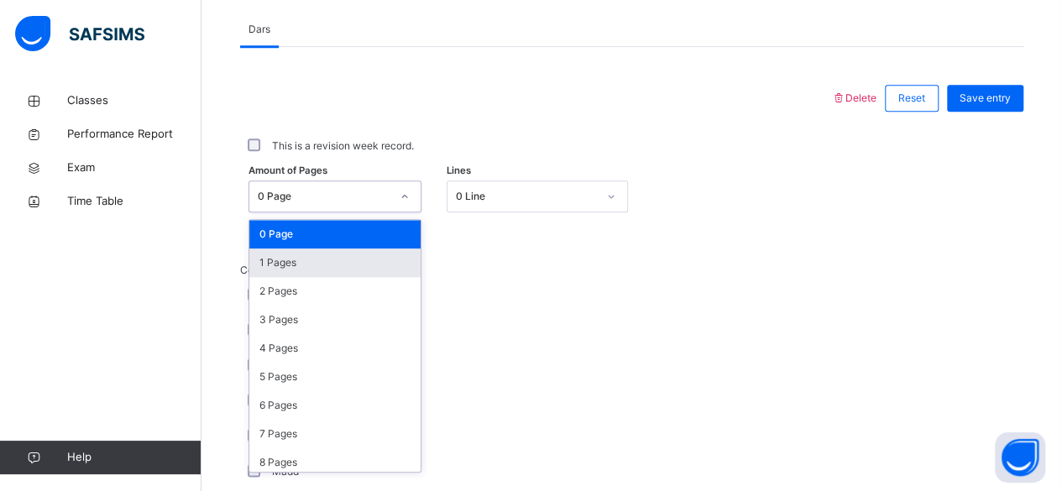
click at [325, 266] on div "1 Pages" at bounding box center [334, 262] width 171 height 29
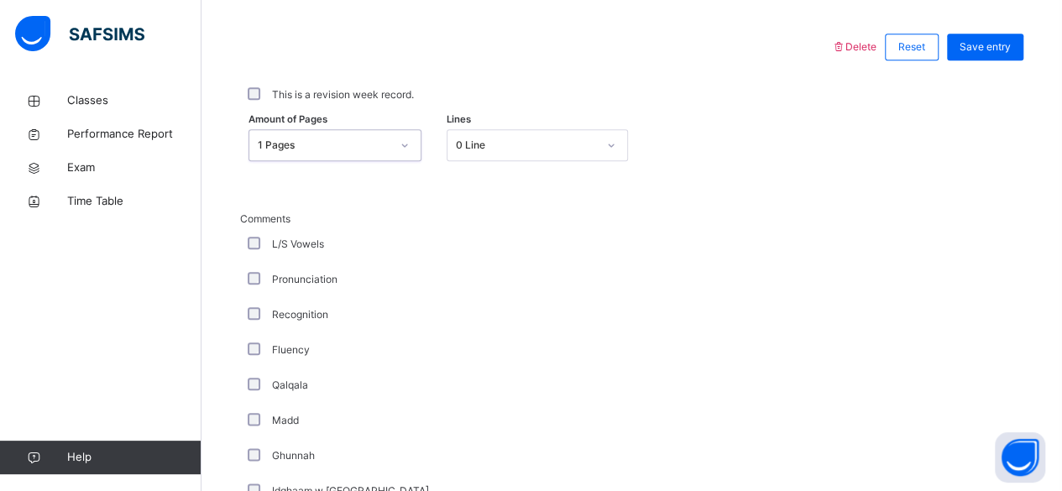
scroll to position [773, 0]
click at [987, 46] on span "Save entry" at bounding box center [984, 46] width 51 height 15
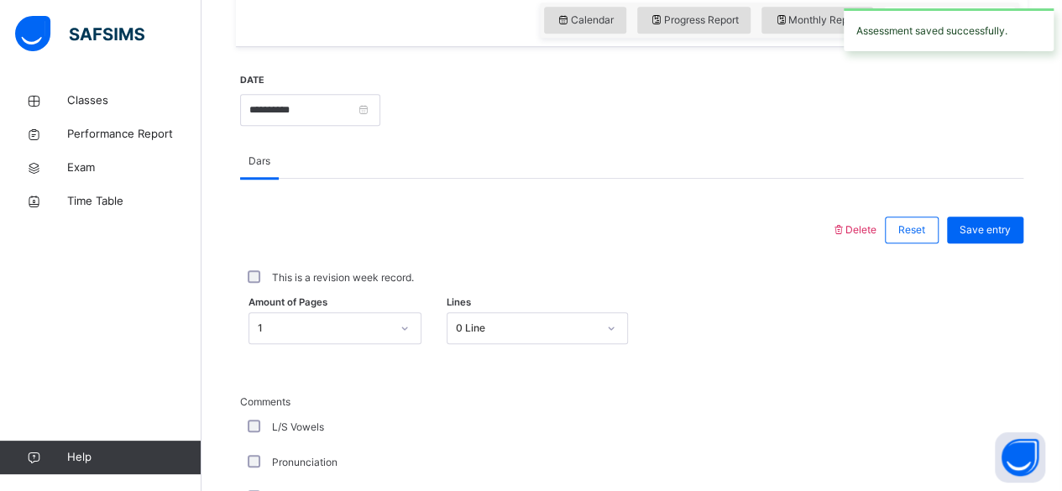
scroll to position [588, 0]
click at [984, 231] on span "Save entry" at bounding box center [984, 230] width 51 height 15
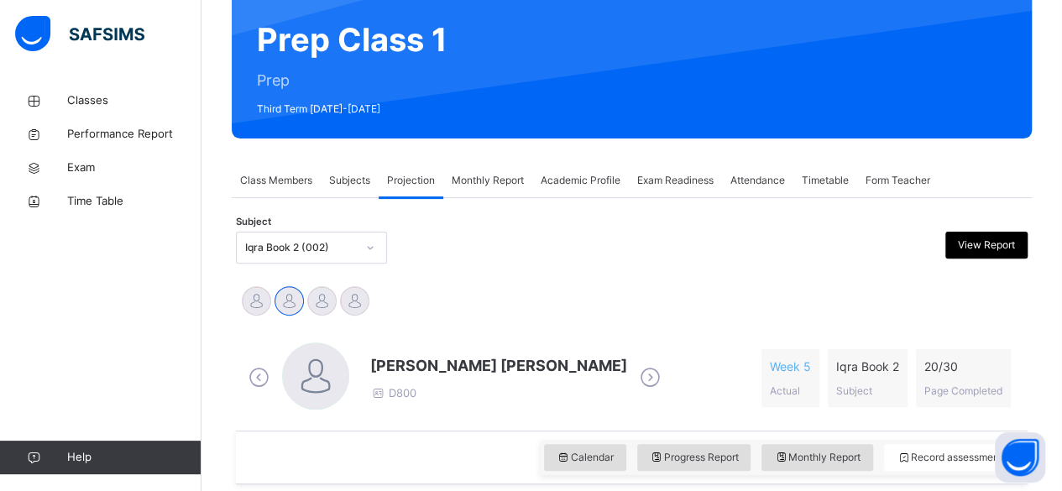
scroll to position [130, 0]
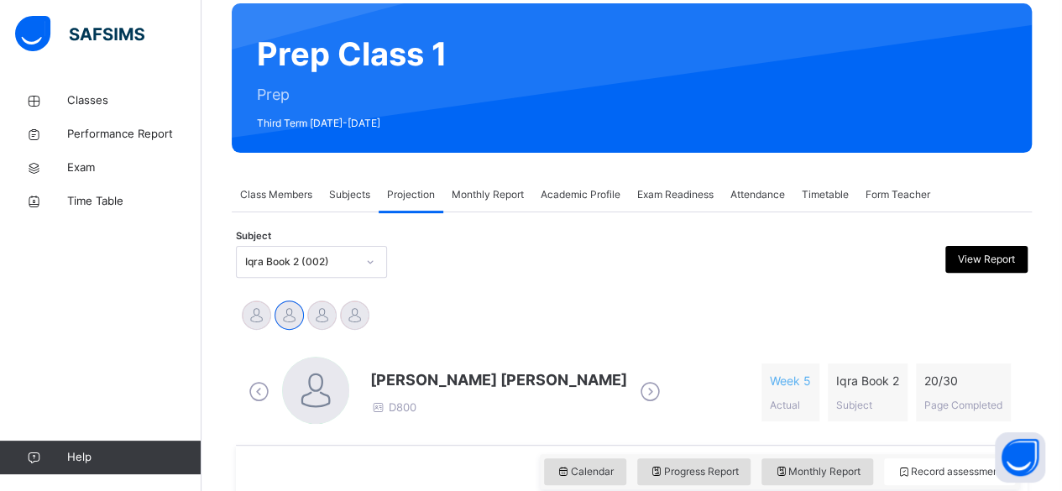
click at [299, 270] on div "Iqra Book 2 (002)" at bounding box center [296, 262] width 118 height 26
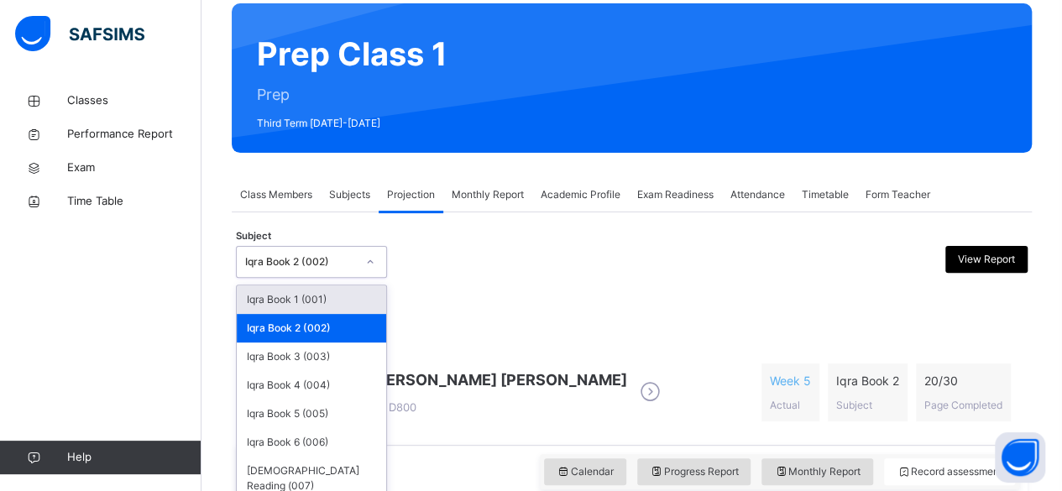
scroll to position [139, 0]
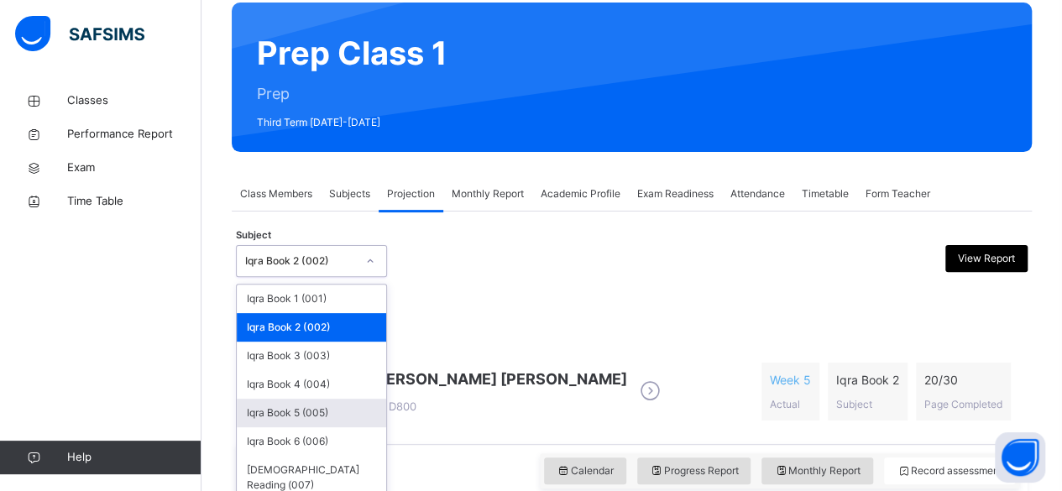
click at [317, 416] on div "Iqra Book 5 (005)" at bounding box center [311, 413] width 149 height 29
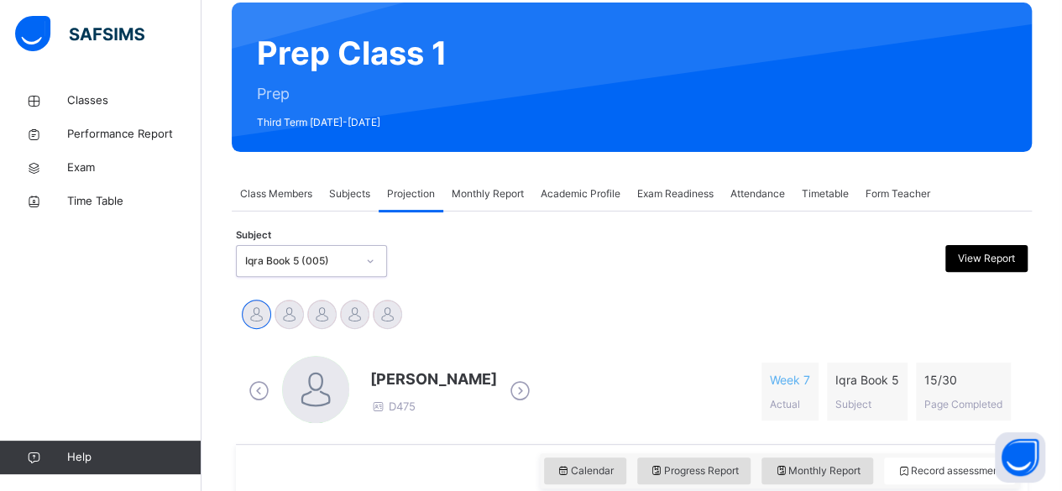
scroll to position [348, 0]
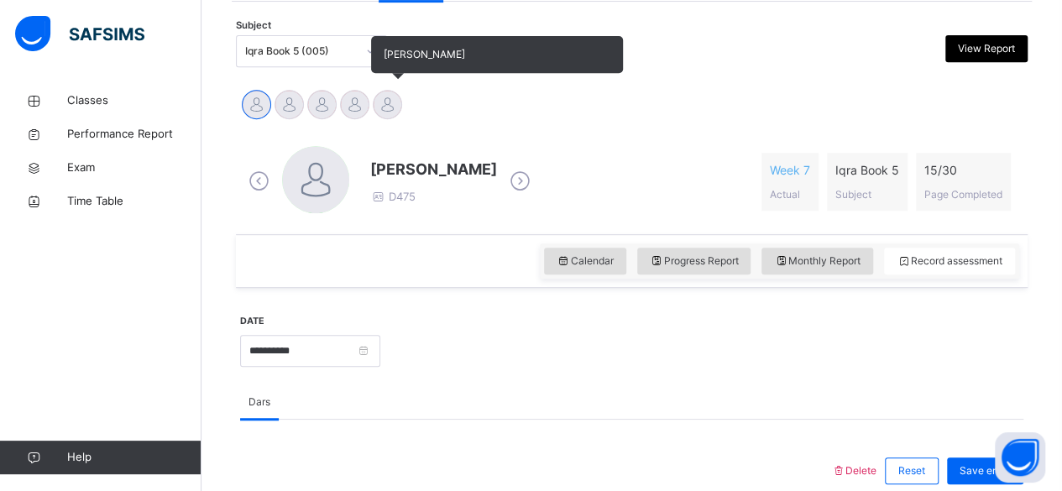
click at [387, 102] on div at bounding box center [387, 104] width 29 height 29
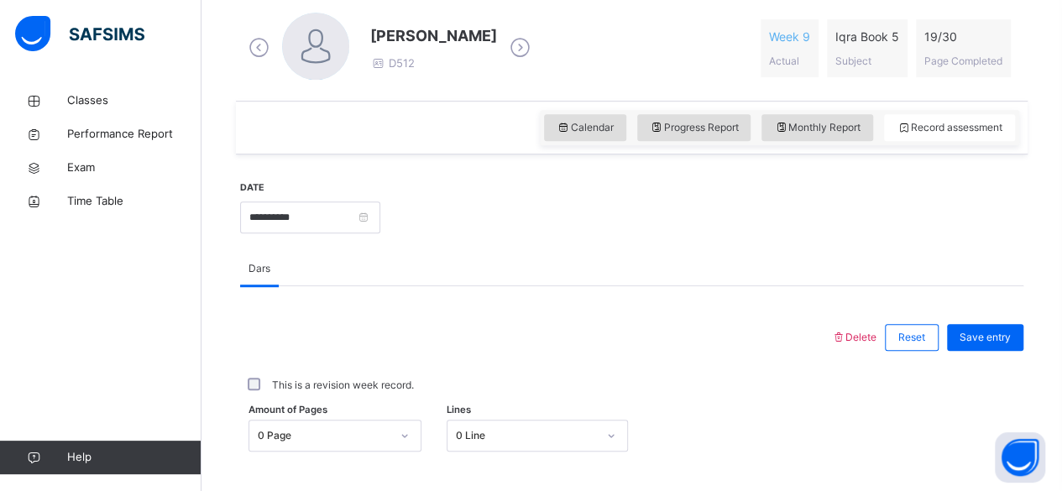
scroll to position [483, 0]
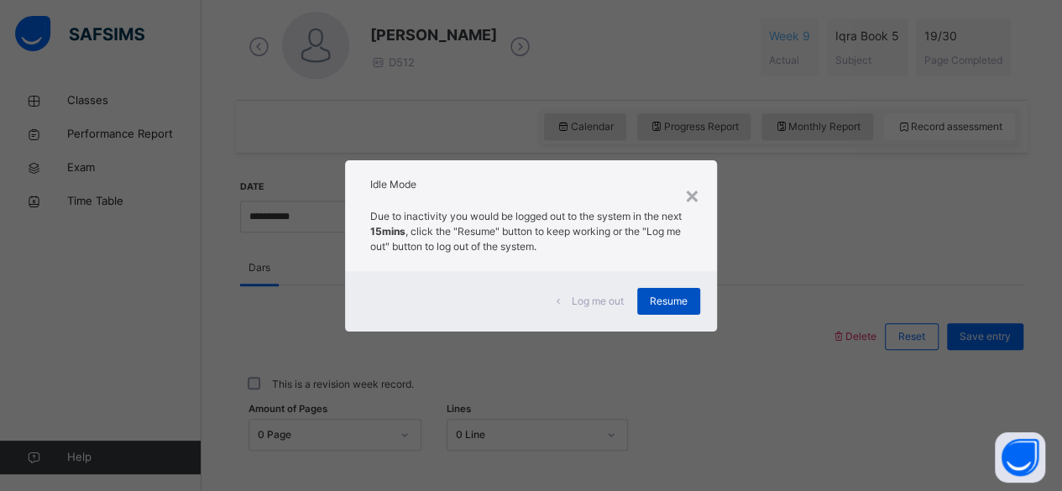
click at [682, 304] on span "Resume" at bounding box center [669, 301] width 38 height 15
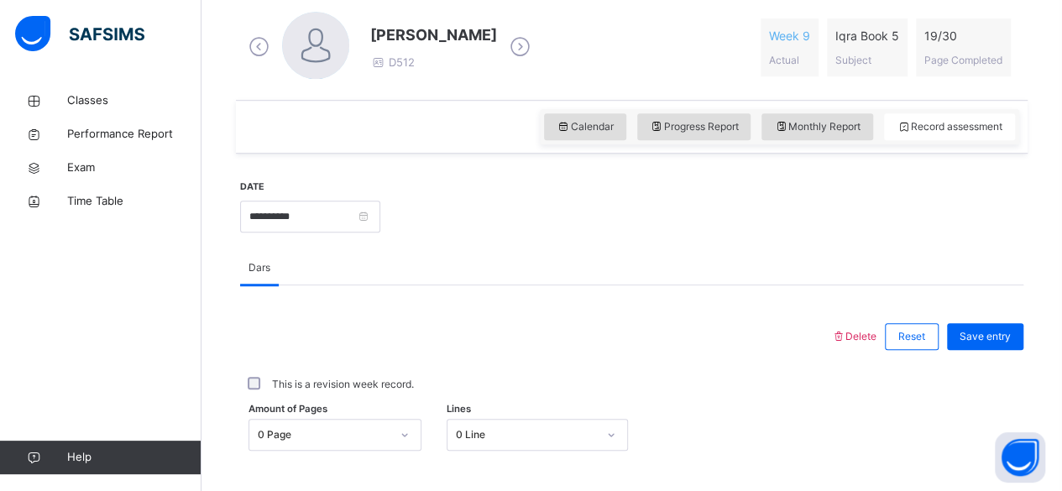
scroll to position [522, 0]
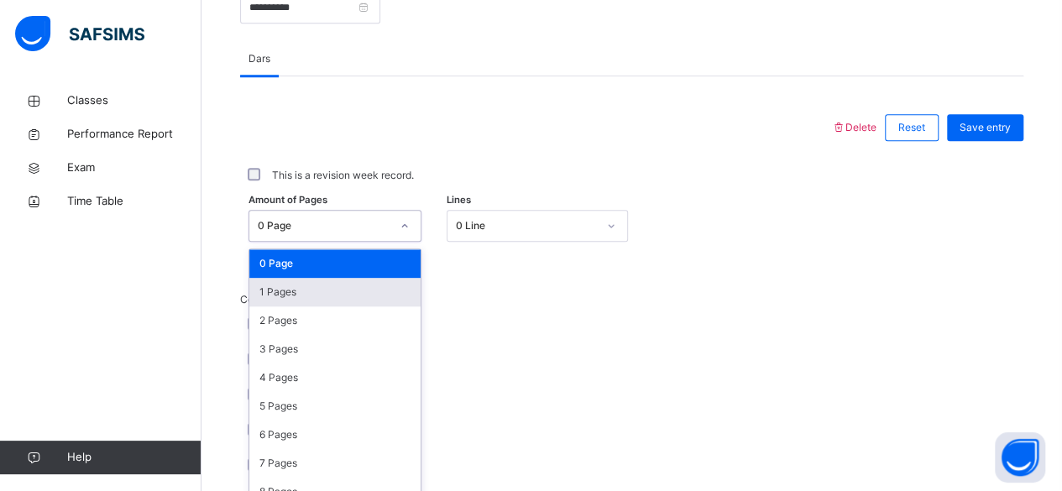
click at [368, 242] on div "option 1 Pages focused, 2 of 31. 31 results available. Use Up and Down to choos…" at bounding box center [334, 226] width 173 height 32
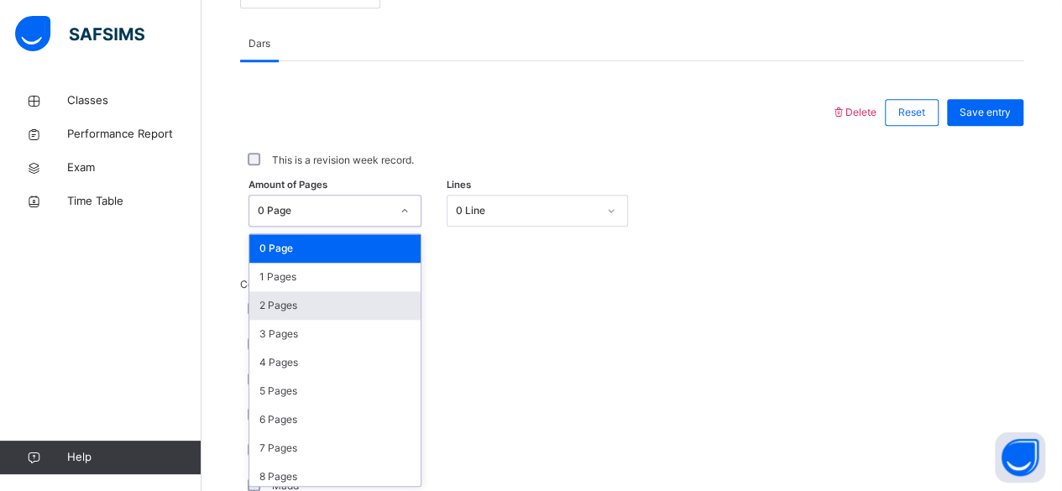
click at [329, 305] on div "2 Pages" at bounding box center [334, 305] width 171 height 29
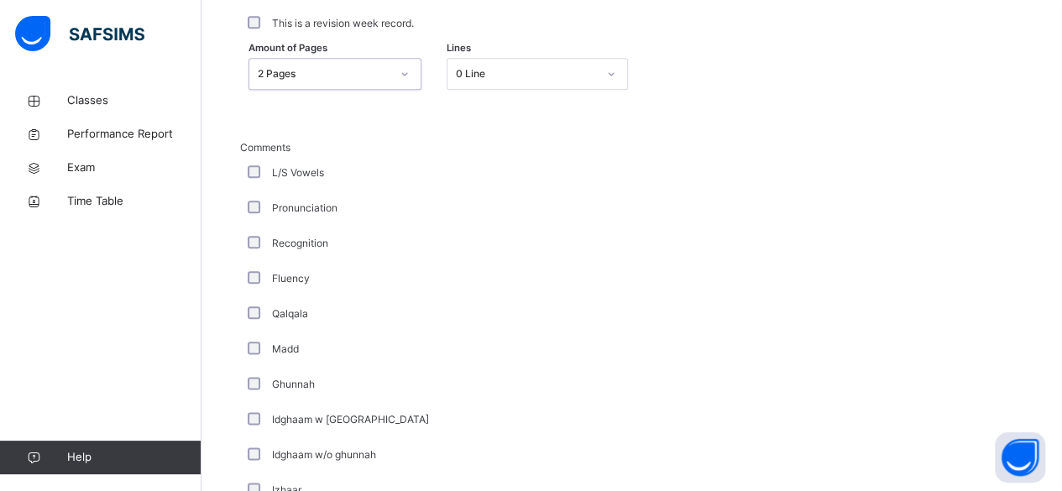
scroll to position [1299, 0]
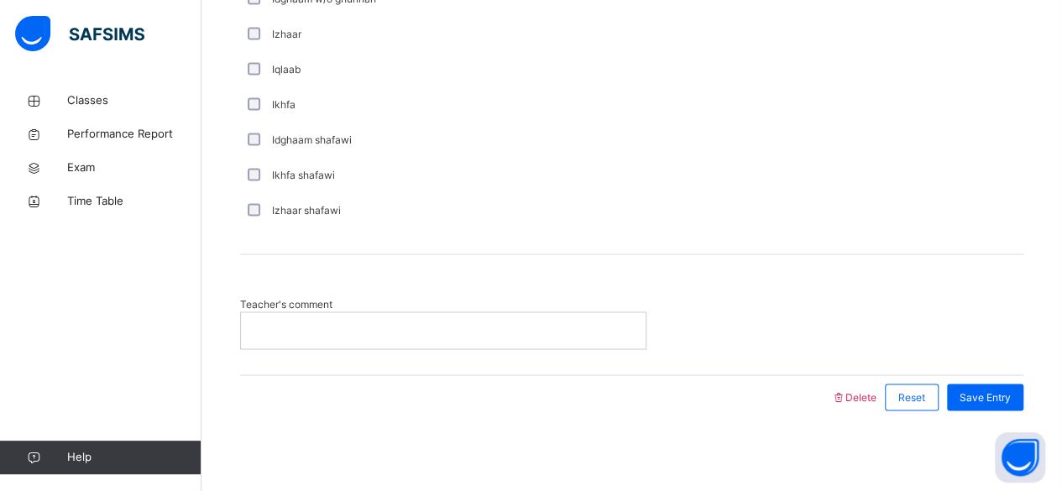
click at [437, 335] on p at bounding box center [443, 329] width 379 height 15
click at [979, 394] on span "Save Entry" at bounding box center [984, 396] width 51 height 15
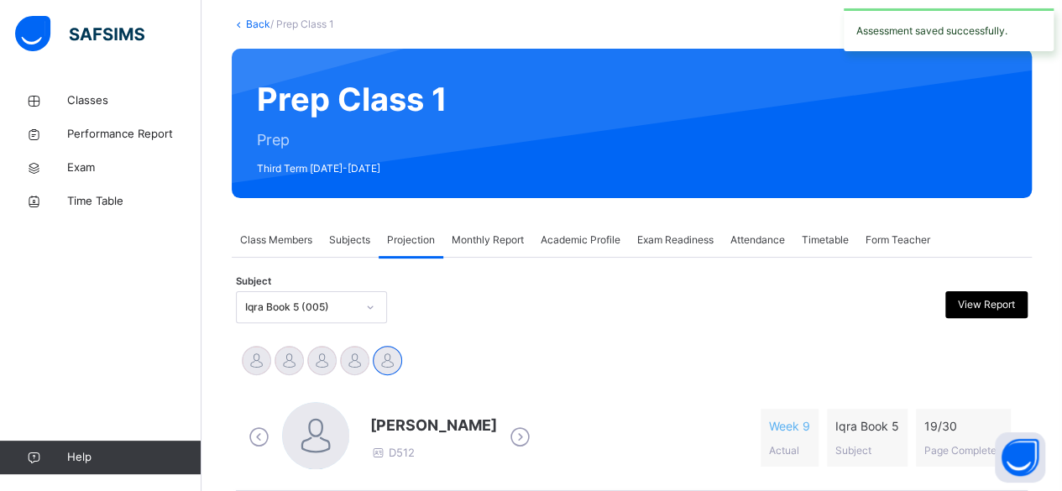
scroll to position [228, 0]
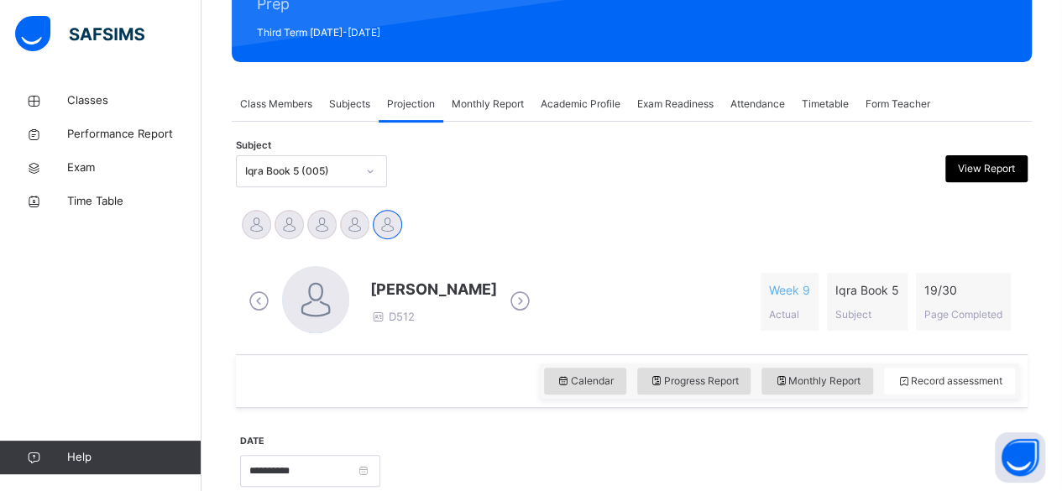
click at [284, 174] on div "Iqra Book 5 (005)" at bounding box center [300, 171] width 111 height 15
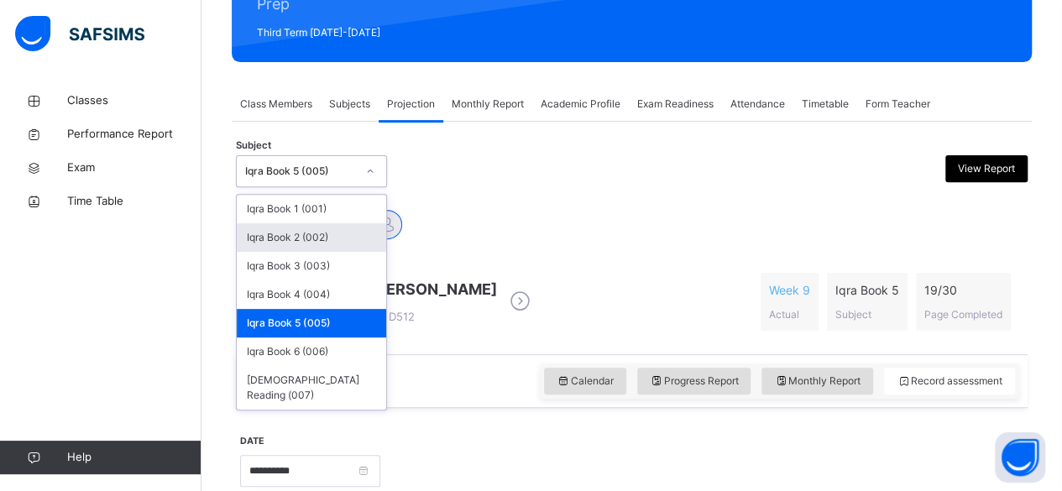
click at [275, 243] on div "Iqra Book 2 (002)" at bounding box center [311, 237] width 149 height 29
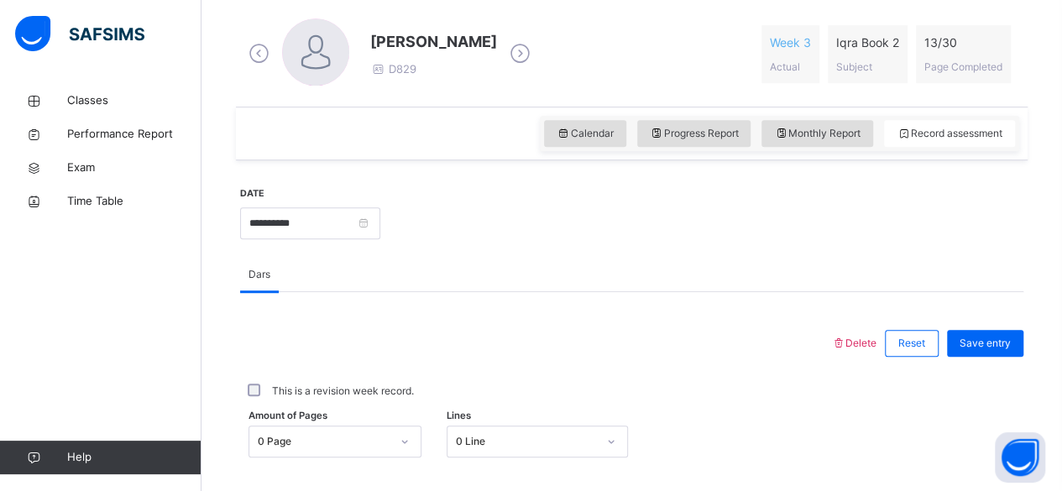
scroll to position [477, 0]
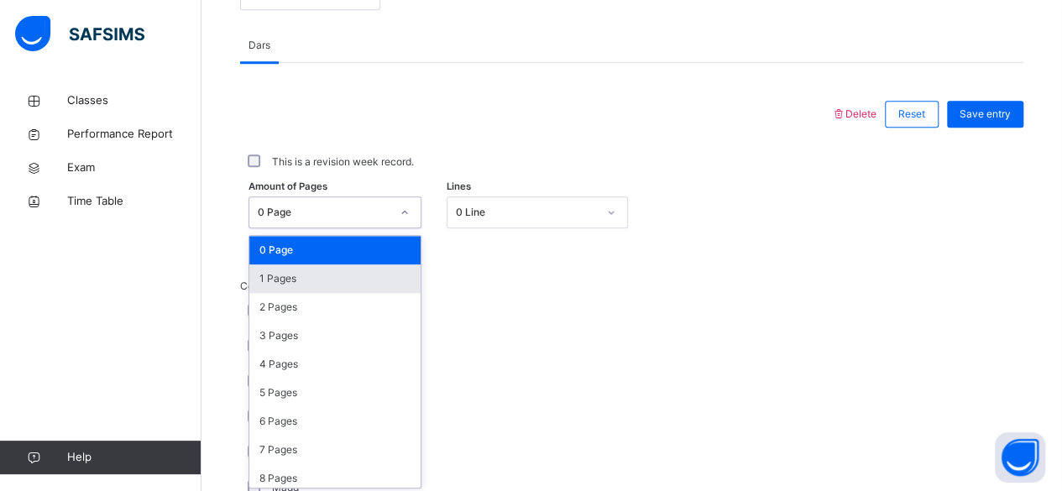
click at [332, 228] on div "option 1 Pages focused, 2 of 31. 31 results available. Use Up and Down to choos…" at bounding box center [334, 212] width 173 height 32
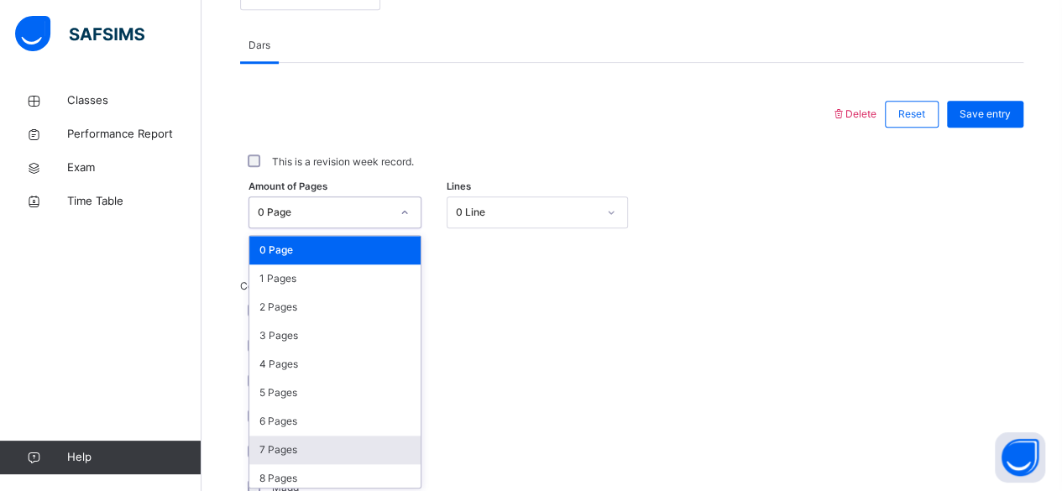
scroll to position [707, 0]
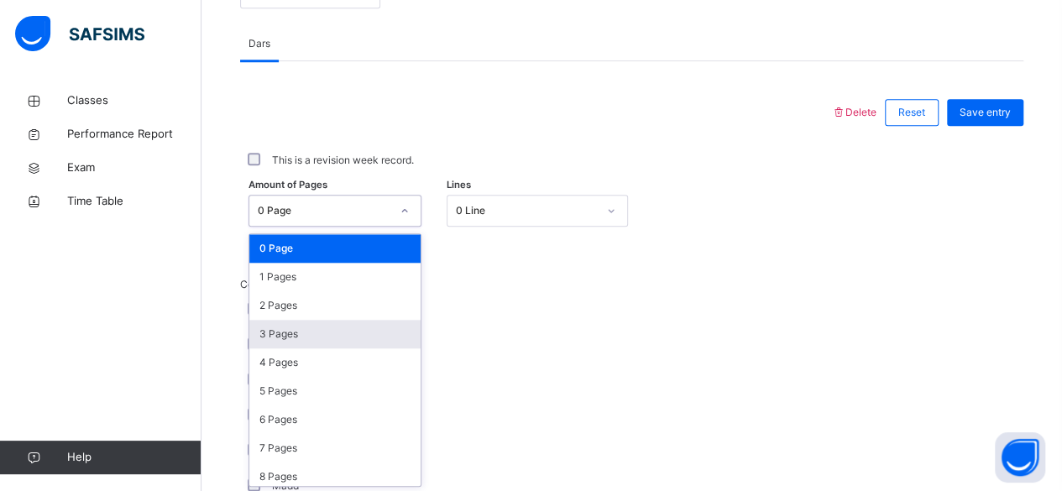
click at [319, 330] on div "3 Pages" at bounding box center [334, 334] width 171 height 29
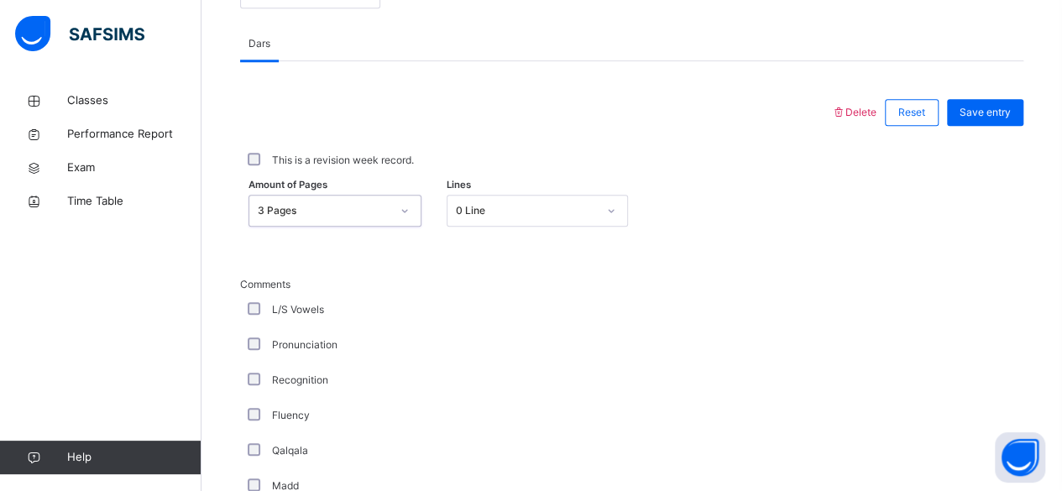
scroll to position [1299, 0]
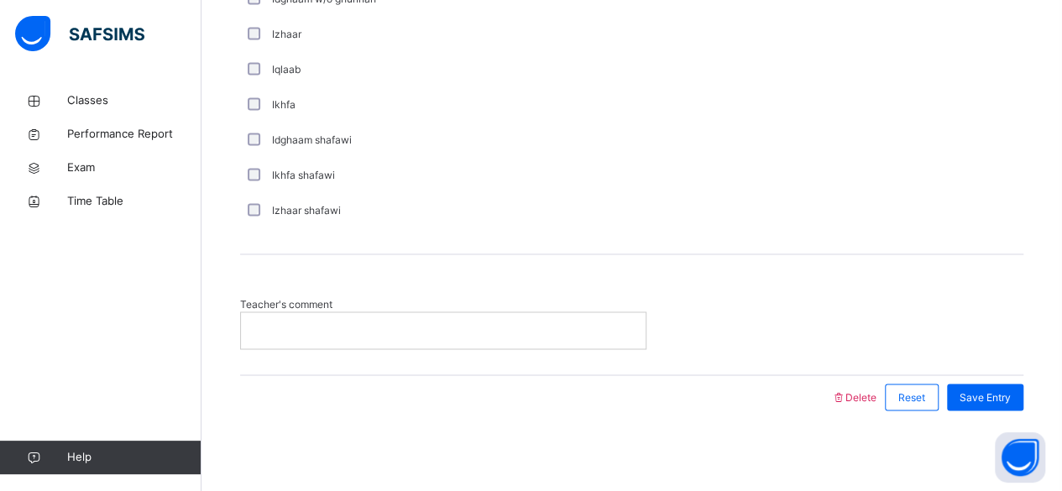
click at [442, 335] on p at bounding box center [443, 329] width 379 height 15
click at [1001, 392] on span "Save Entry" at bounding box center [984, 396] width 51 height 15
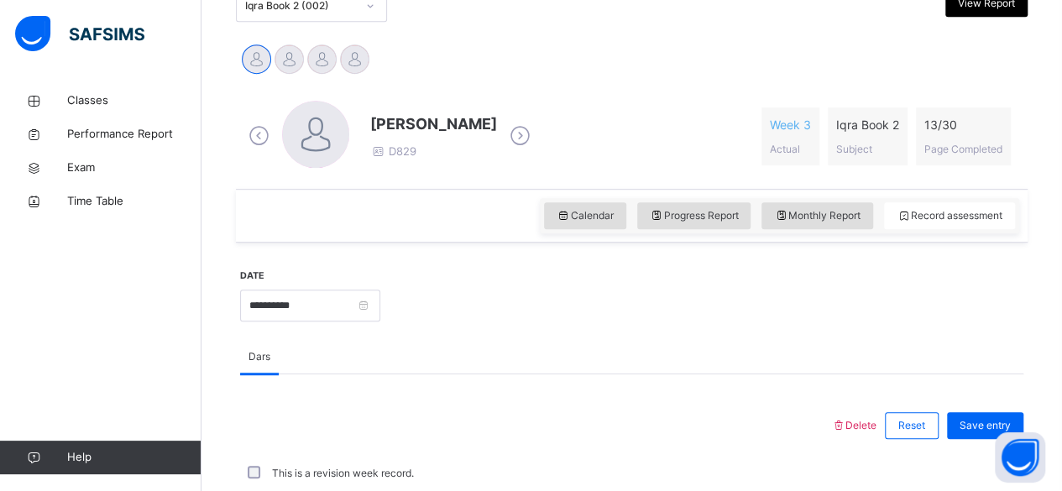
scroll to position [391, 0]
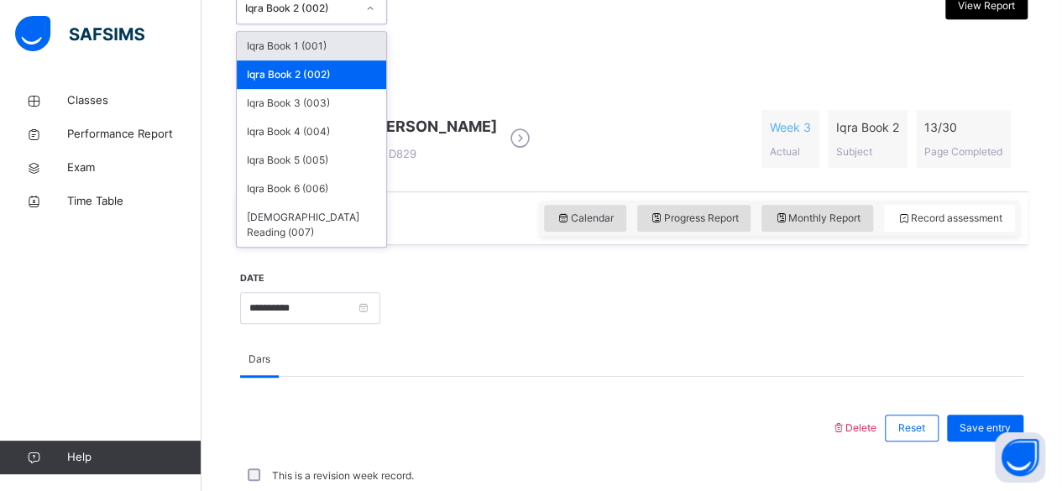
click at [284, 5] on div "Iqra Book 2 (002)" at bounding box center [300, 8] width 111 height 15
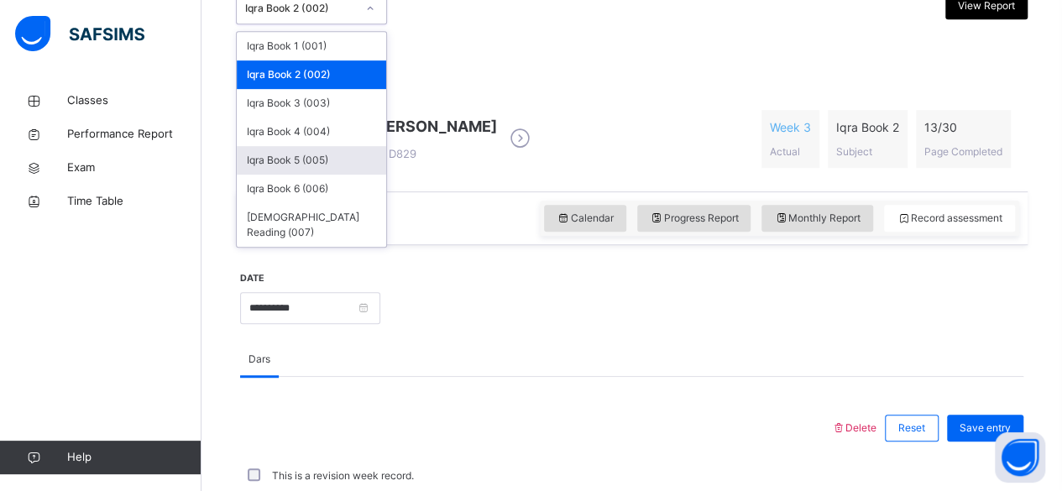
click at [318, 154] on div "Iqra Book 5 (005)" at bounding box center [311, 160] width 149 height 29
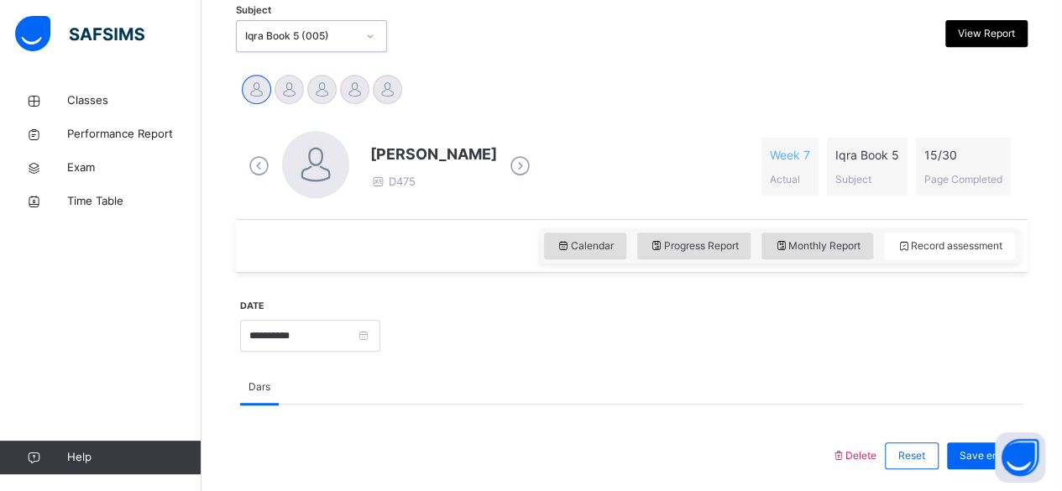
scroll to position [363, 0]
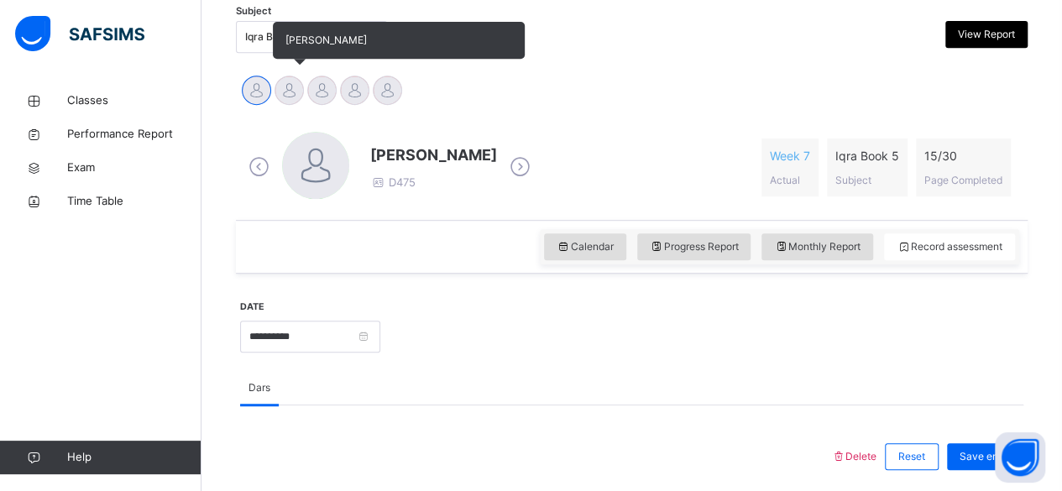
click at [289, 91] on div at bounding box center [288, 90] width 29 height 29
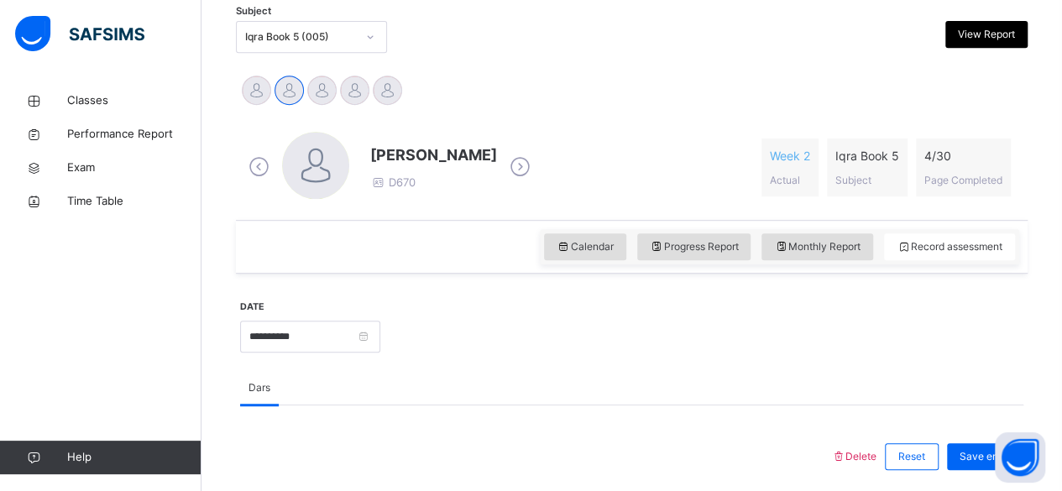
click at [594, 153] on div "Omari Fernandez D670 Week 2 Actual Iqra Book 5 Subject 4 / 30 Page Completed" at bounding box center [631, 167] width 775 height 71
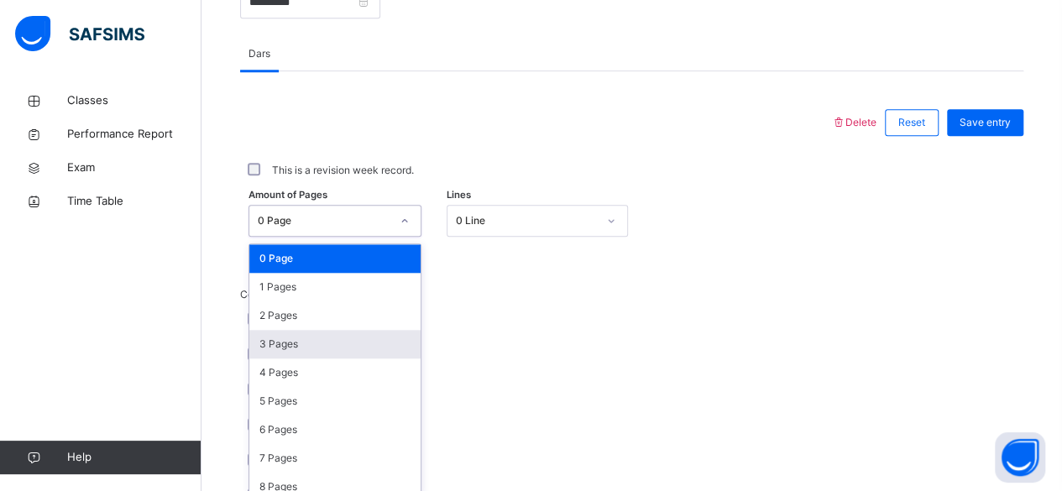
scroll to position [707, 0]
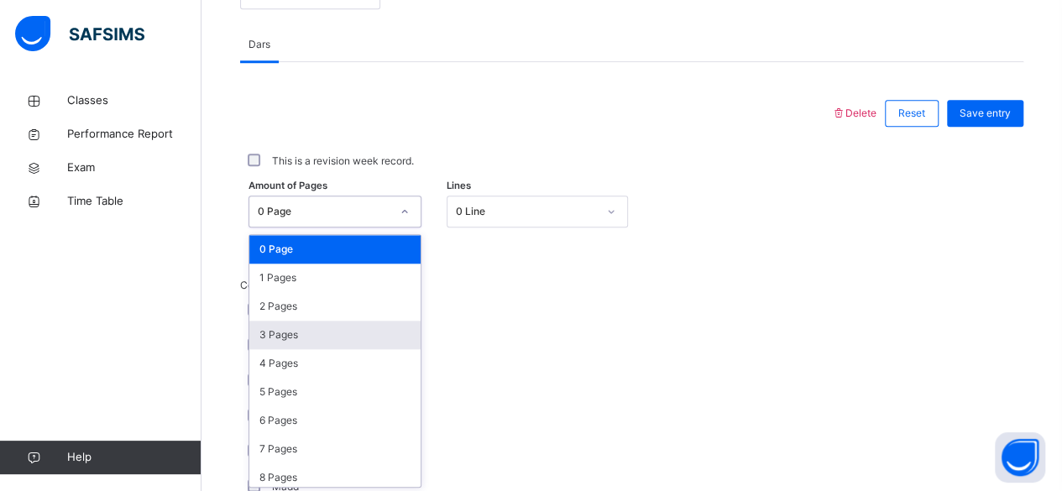
click at [320, 227] on div "option 3 Pages focused, 4 of 31. 31 results available. Use Up and Down to choos…" at bounding box center [334, 212] width 173 height 32
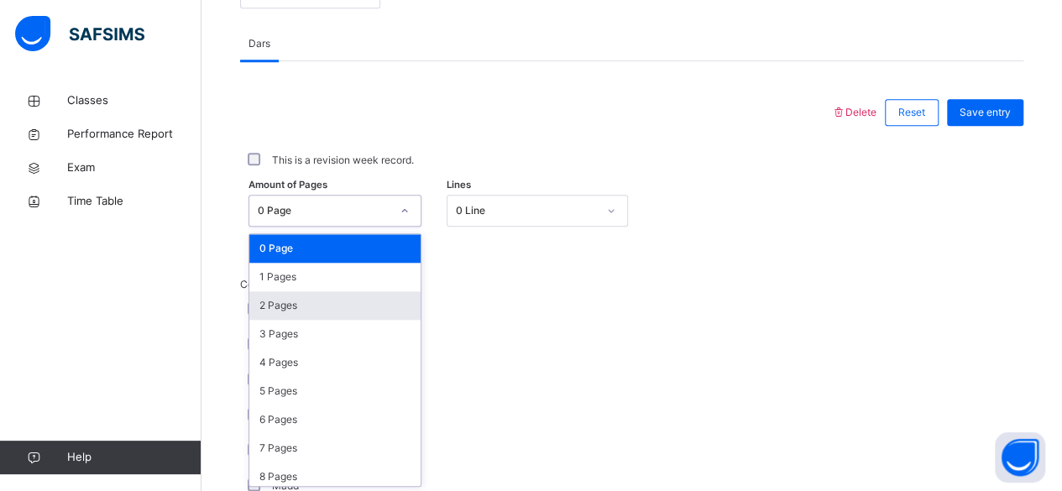
click at [285, 301] on div "2 Pages" at bounding box center [334, 305] width 171 height 29
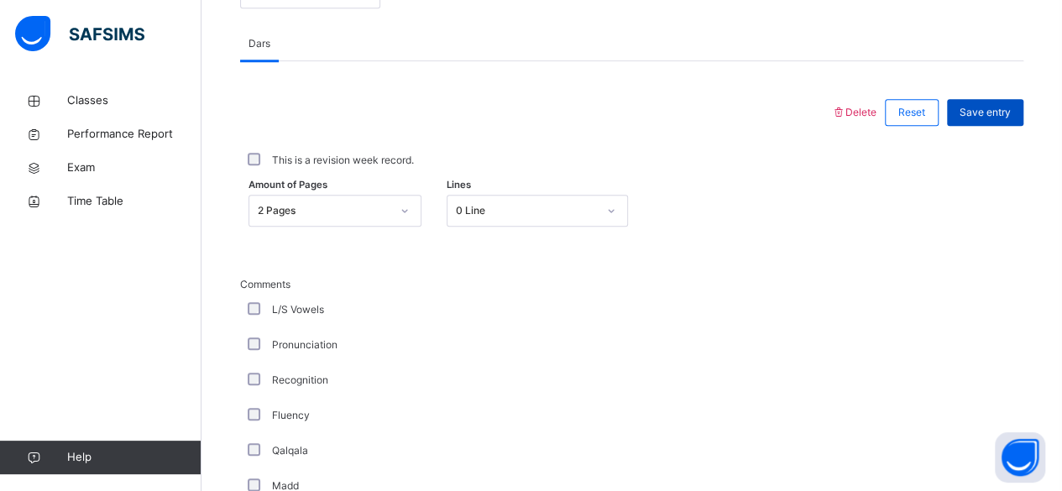
click at [985, 102] on div "Save entry" at bounding box center [985, 112] width 76 height 27
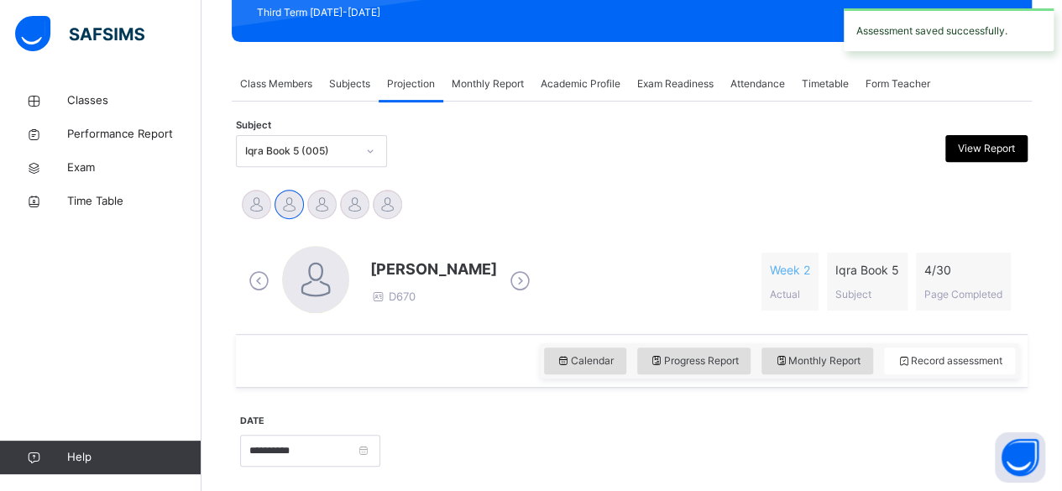
scroll to position [248, 0]
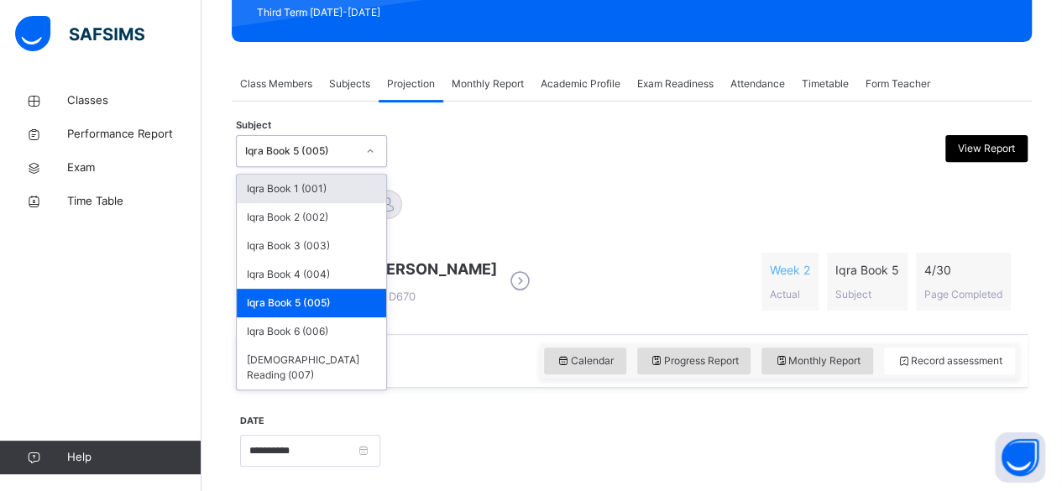
click at [253, 154] on div "Iqra Book 5 (005)" at bounding box center [300, 151] width 111 height 15
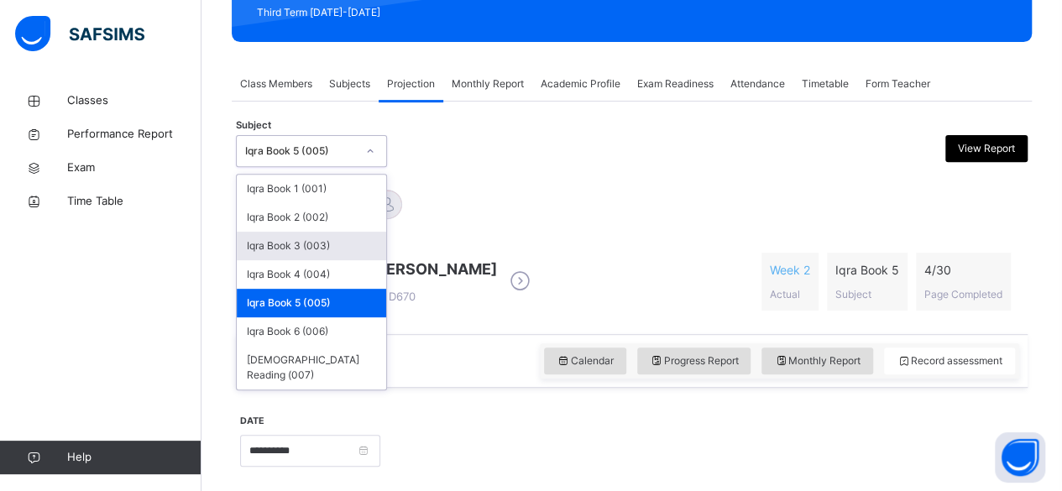
click at [277, 253] on div "Iqra Book 3 (003)" at bounding box center [311, 246] width 149 height 29
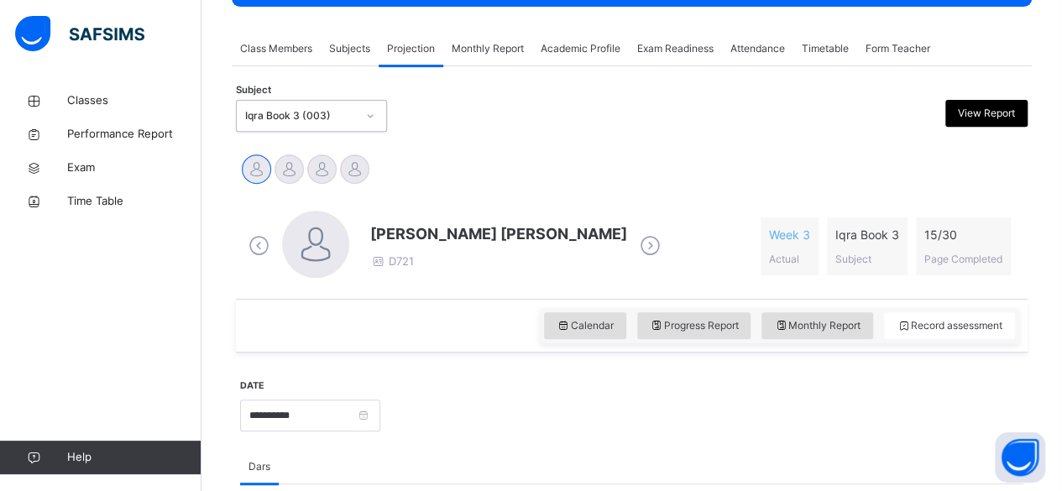
scroll to position [285, 0]
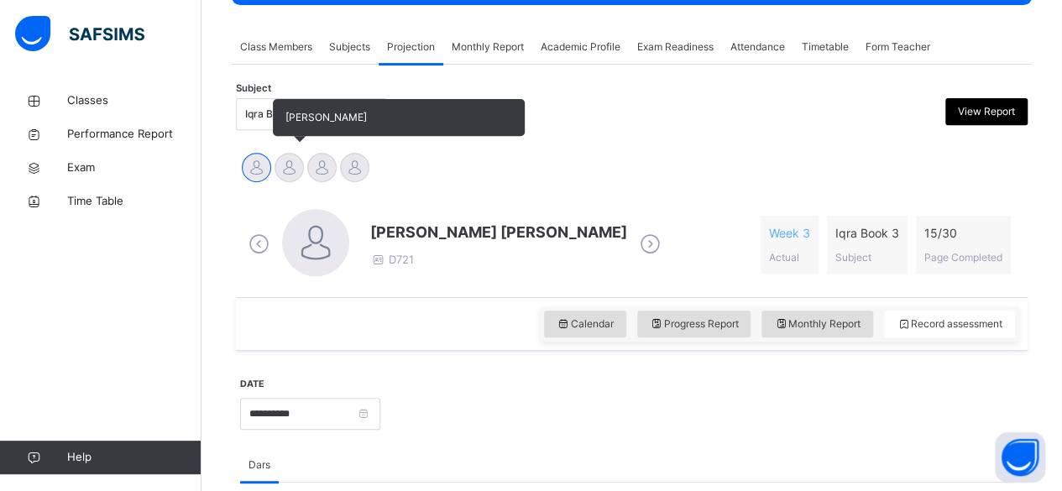
click at [282, 170] on div at bounding box center [288, 167] width 29 height 29
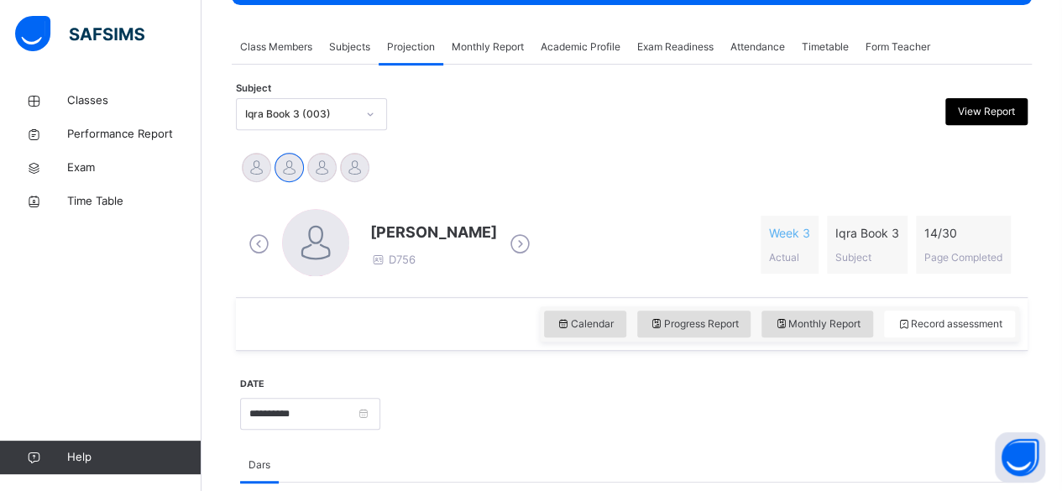
scroll to position [312, 0]
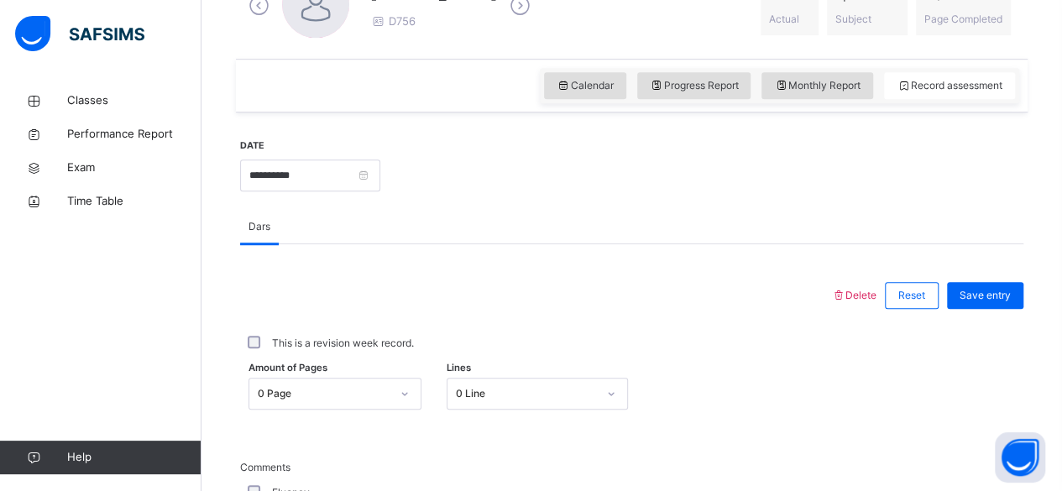
click at [388, 380] on div "Amount of Pages 0 Page Lines 0 Line" at bounding box center [631, 393] width 783 height 49
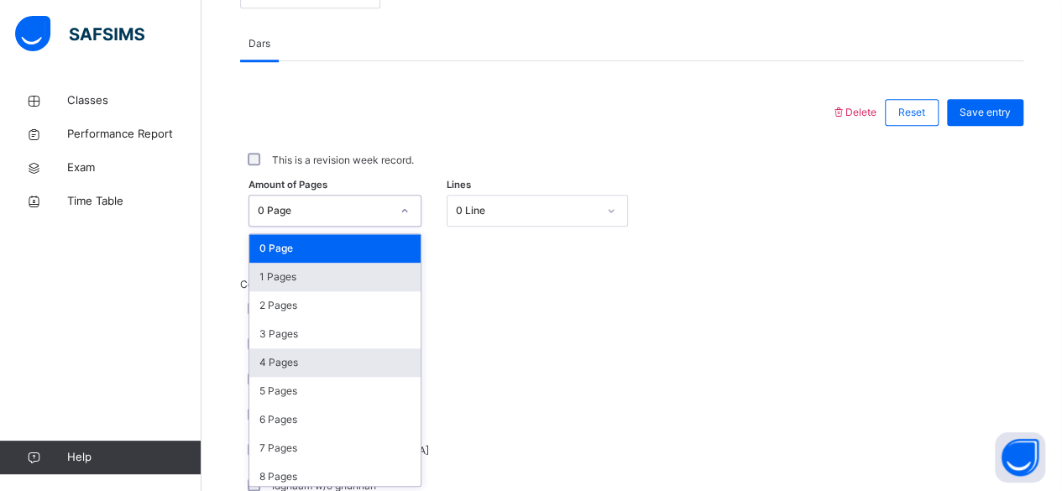
scroll to position [707, 0]
click at [317, 268] on div "1 Pages" at bounding box center [334, 277] width 171 height 29
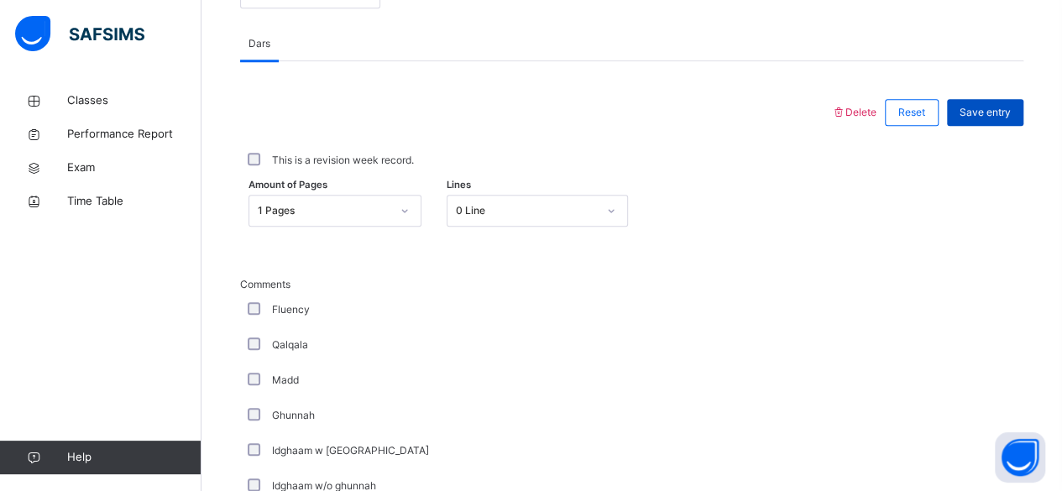
click at [1009, 112] on span "Save entry" at bounding box center [984, 112] width 51 height 15
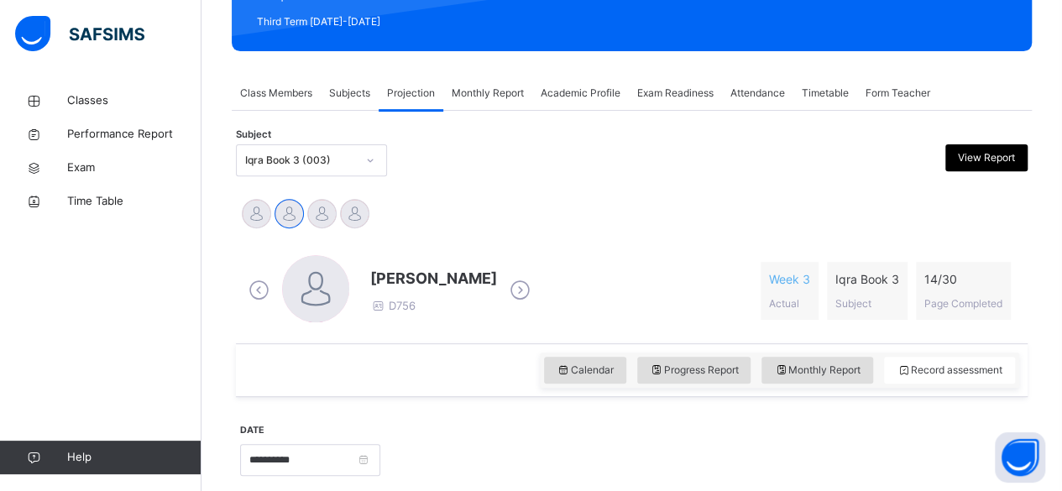
scroll to position [238, 0]
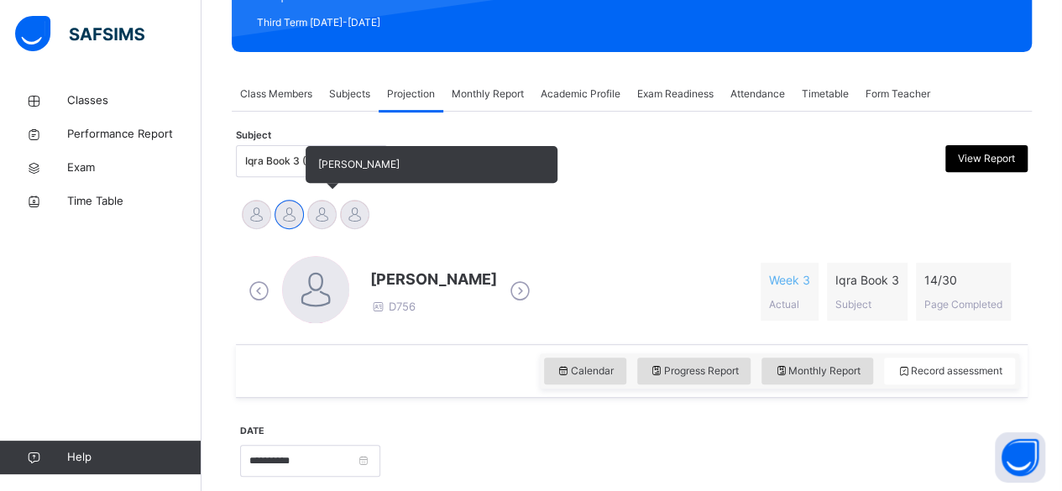
click at [324, 211] on div at bounding box center [321, 214] width 29 height 29
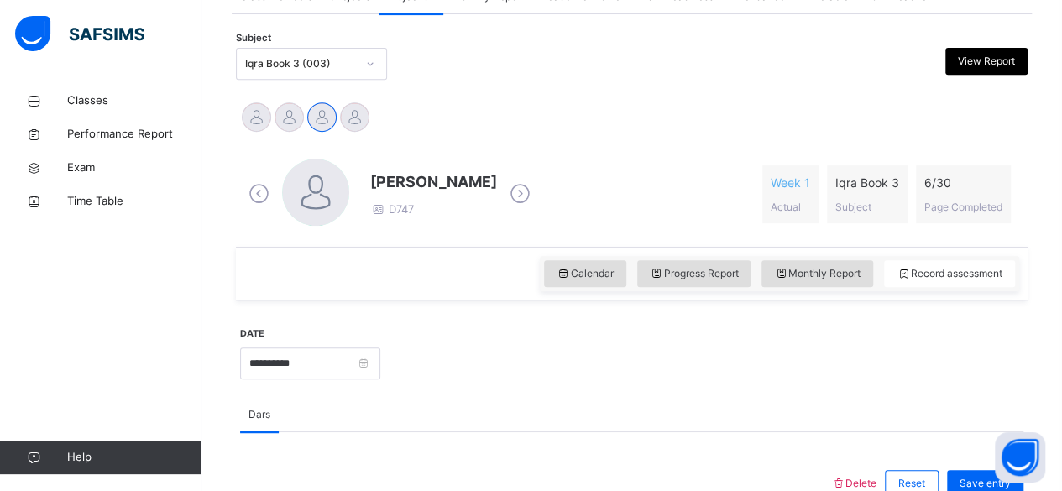
scroll to position [335, 0]
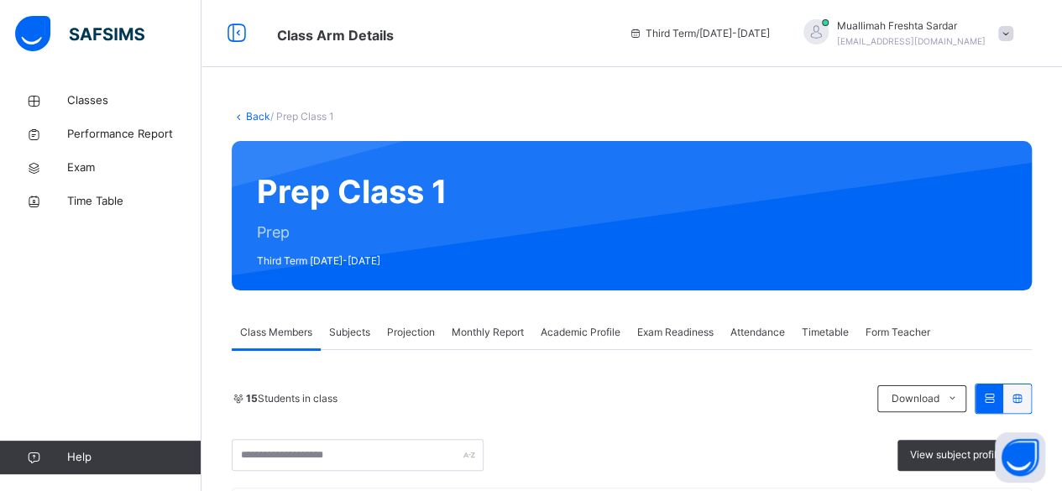
click at [402, 326] on span "Projection" at bounding box center [411, 332] width 48 height 15
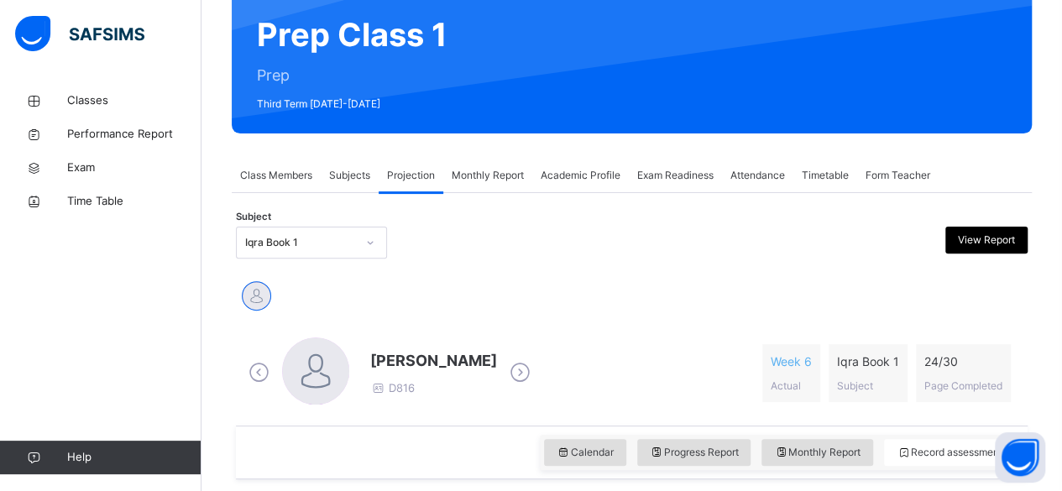
scroll to position [158, 0]
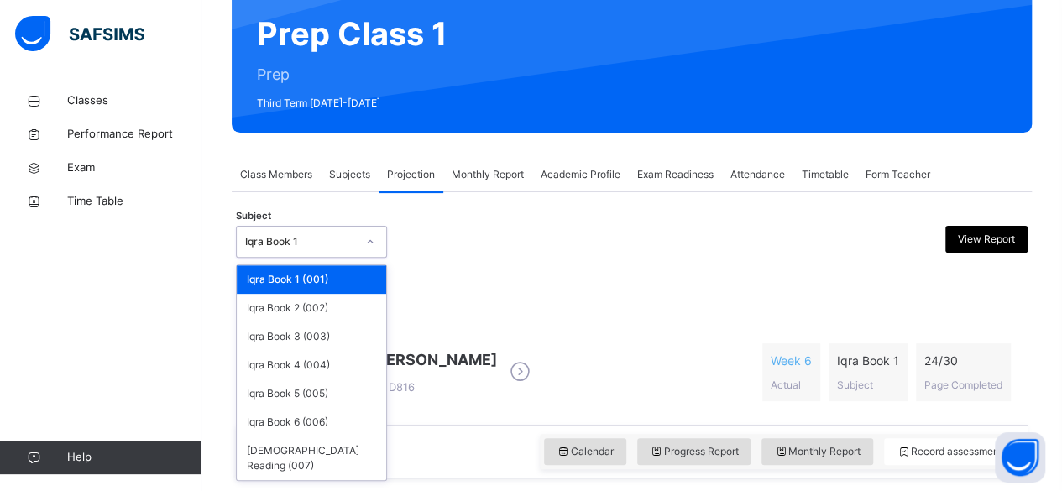
click at [332, 234] on div "Iqra Book 1" at bounding box center [300, 241] width 111 height 15
click at [299, 313] on div "Iqra Book 2 (002)" at bounding box center [311, 308] width 149 height 29
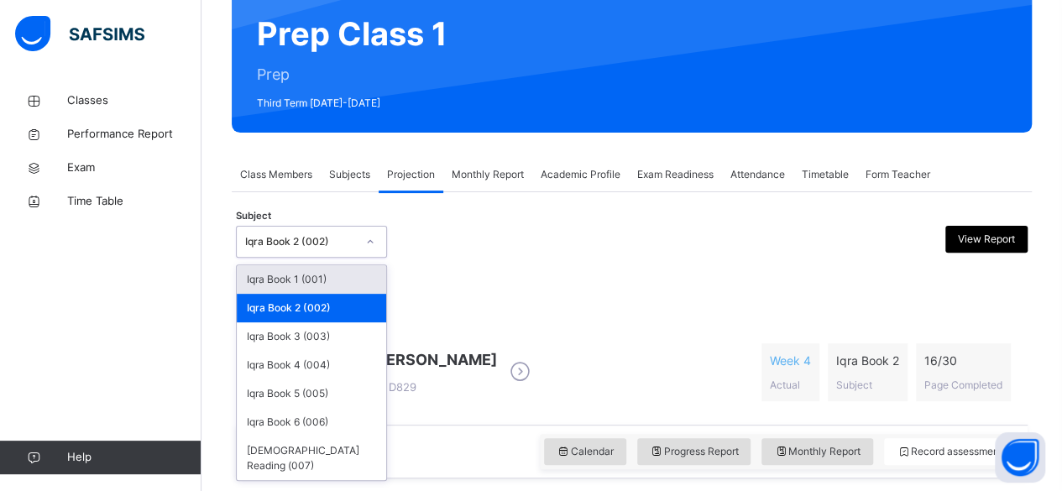
click at [308, 238] on div "Iqra Book 2 (002)" at bounding box center [300, 241] width 111 height 15
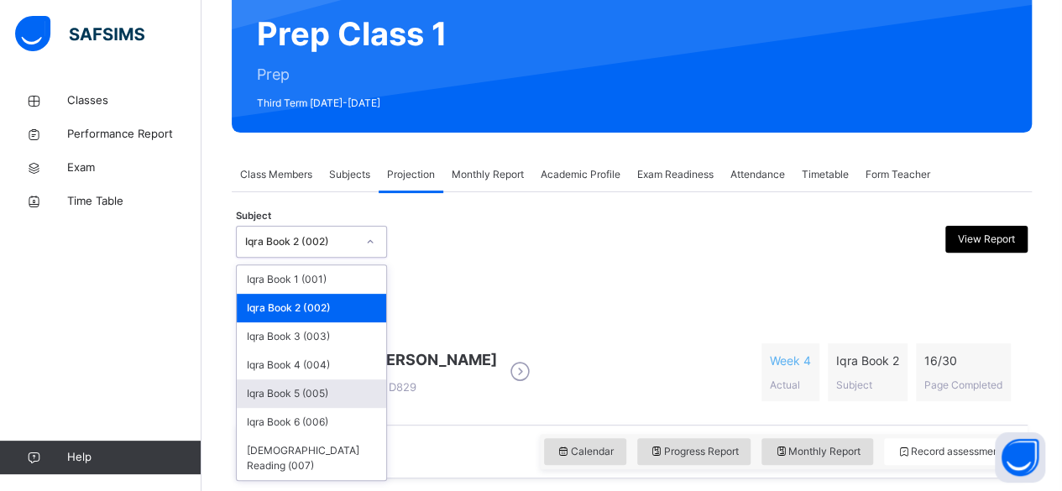
click at [302, 390] on div "Iqra Book 5 (005)" at bounding box center [311, 393] width 149 height 29
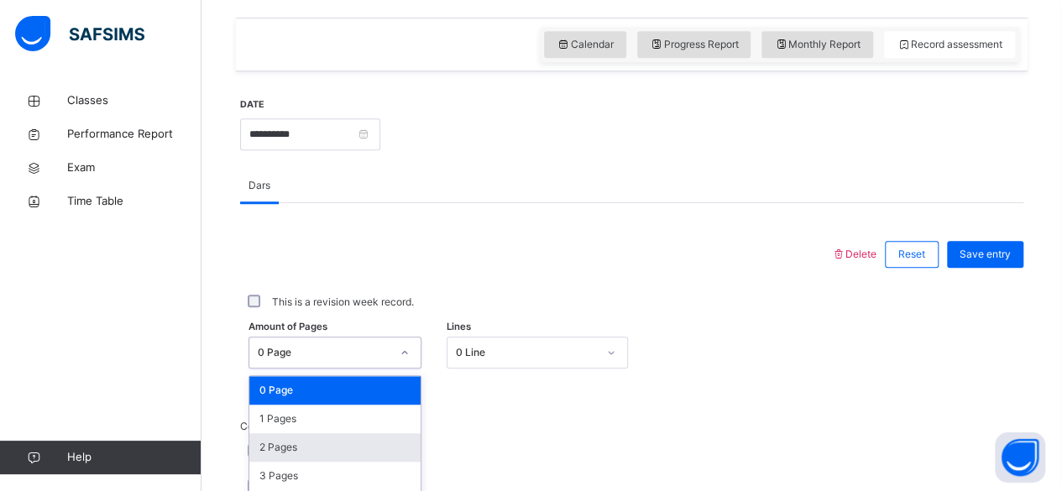
scroll to position [707, 0]
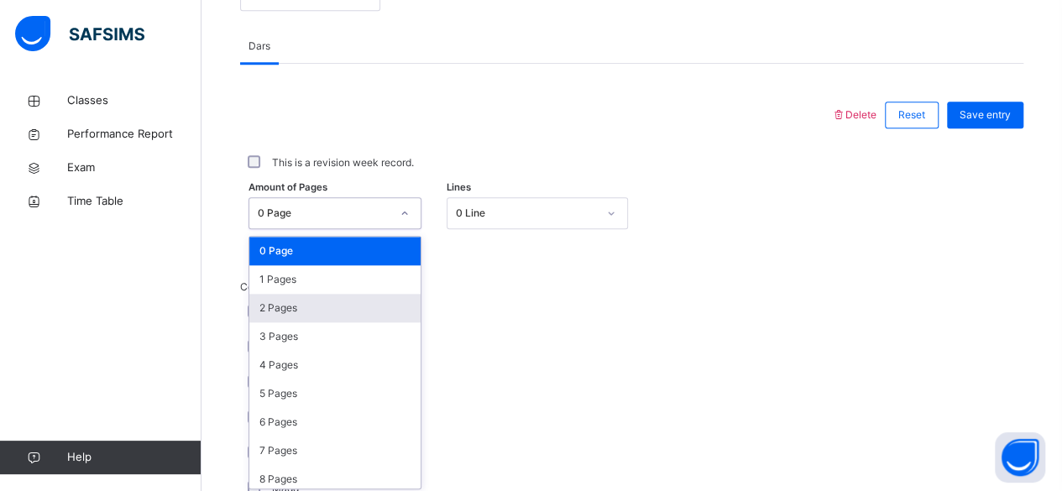
click at [378, 229] on div "option 2 Pages focused, 3 of 31. 31 results available. Use Up and Down to choos…" at bounding box center [334, 213] width 173 height 32
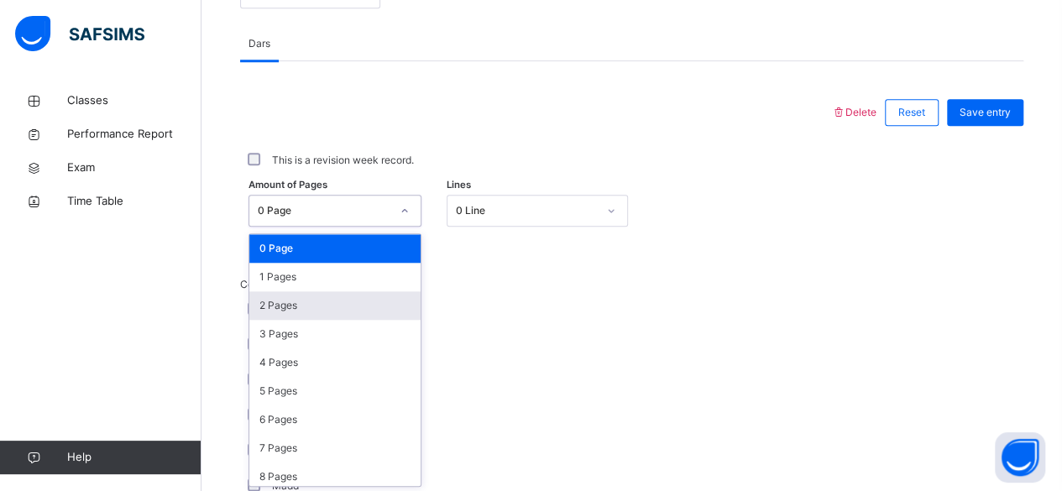
click at [360, 305] on div "2 Pages" at bounding box center [334, 305] width 171 height 29
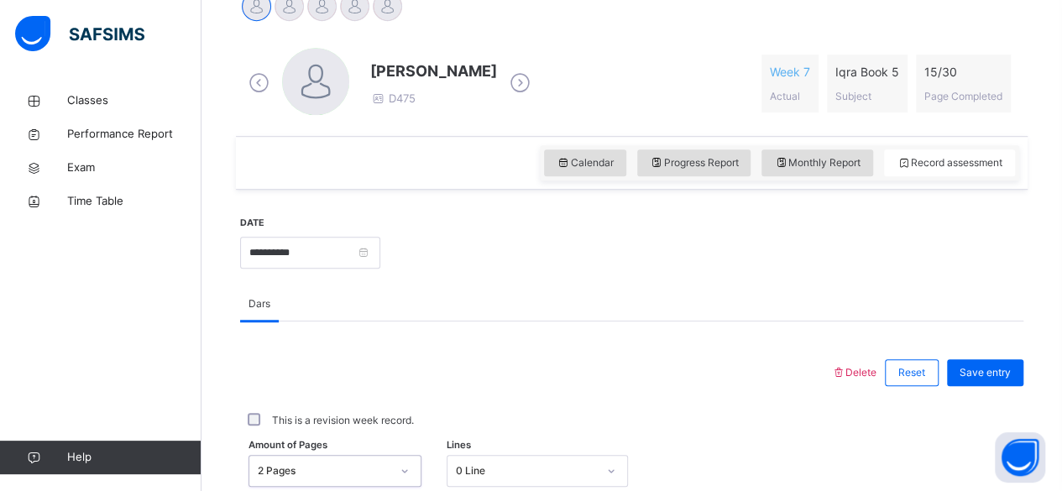
scroll to position [447, 0]
click at [1009, 359] on div "Save entry" at bounding box center [985, 371] width 76 height 27
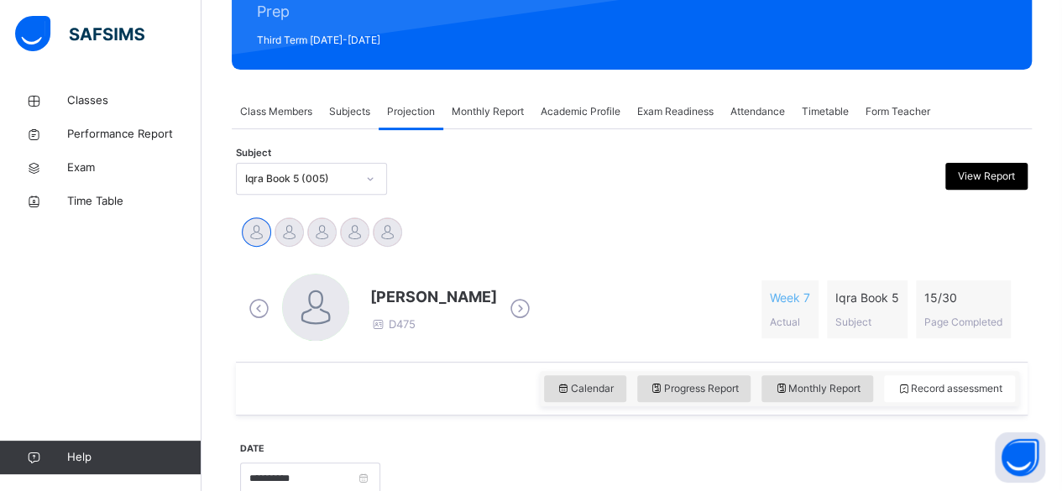
scroll to position [220, 0]
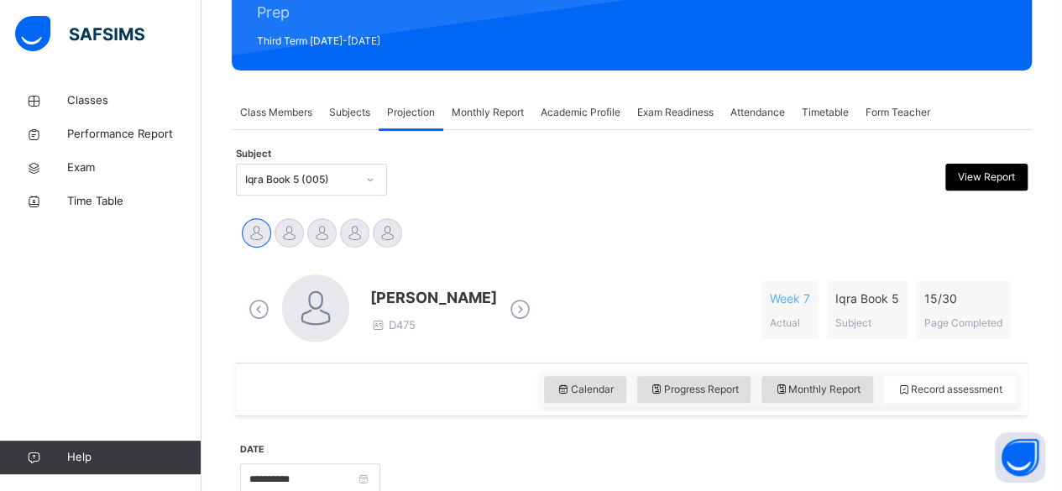
click at [775, 112] on span "Attendance" at bounding box center [757, 112] width 55 height 15
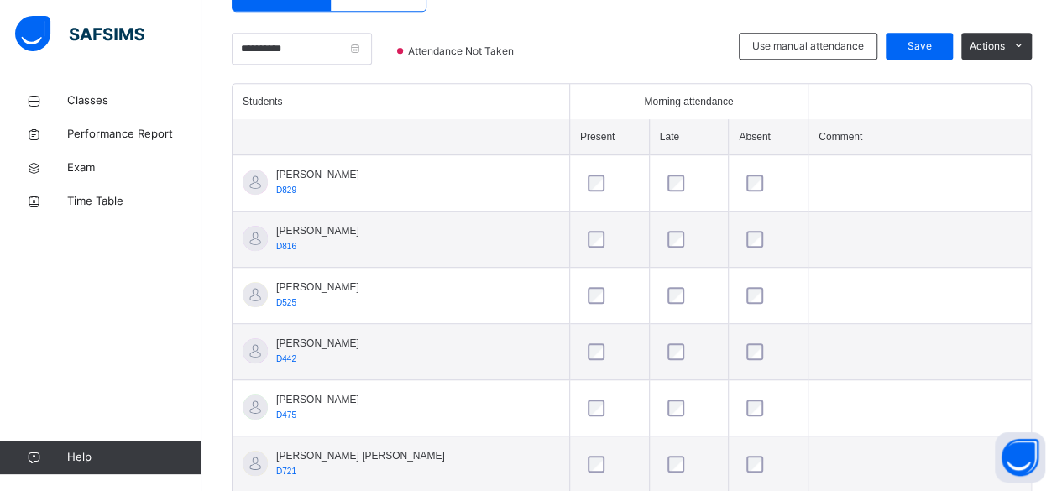
scroll to position [374, 0]
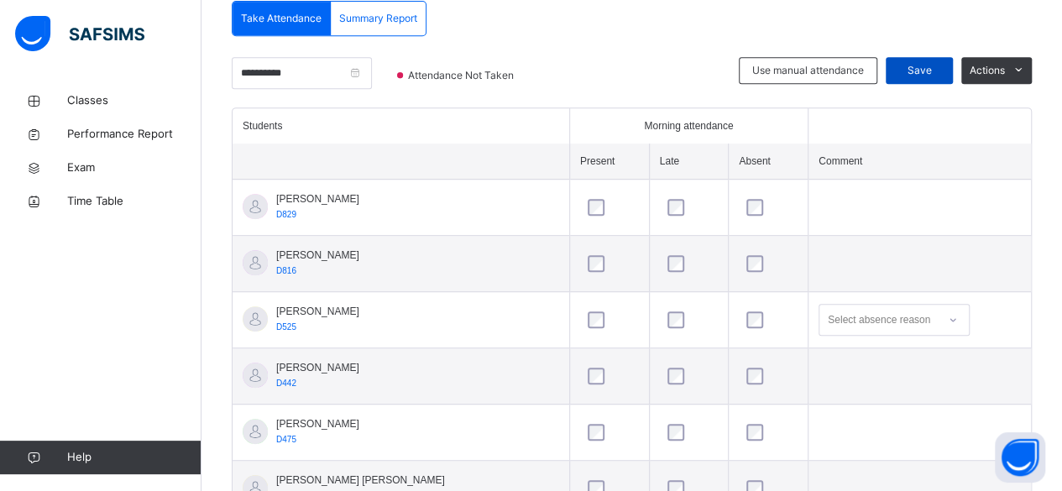
click at [938, 71] on span "Save" at bounding box center [919, 70] width 42 height 15
